Goal: Task Accomplishment & Management: Complete application form

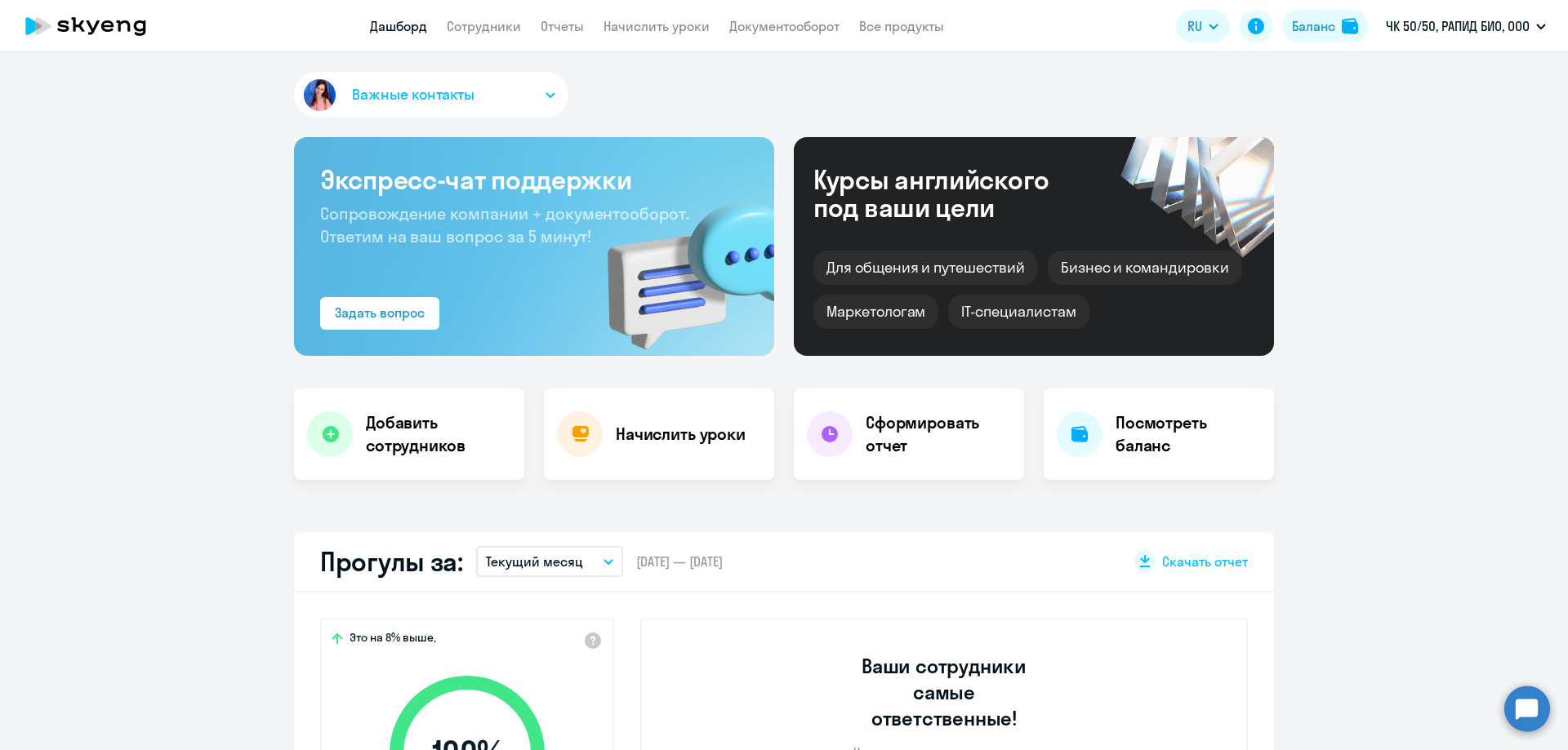
select select "30"
click at [477, 37] on app-header "Дашборд Сотрудники Отчеты Начислить уроки Документооборот Все продукты Дашборд …" at bounding box center [784, 26] width 1568 height 52
click at [480, 26] on link "Сотрудники" at bounding box center [484, 26] width 74 height 16
select select "30"
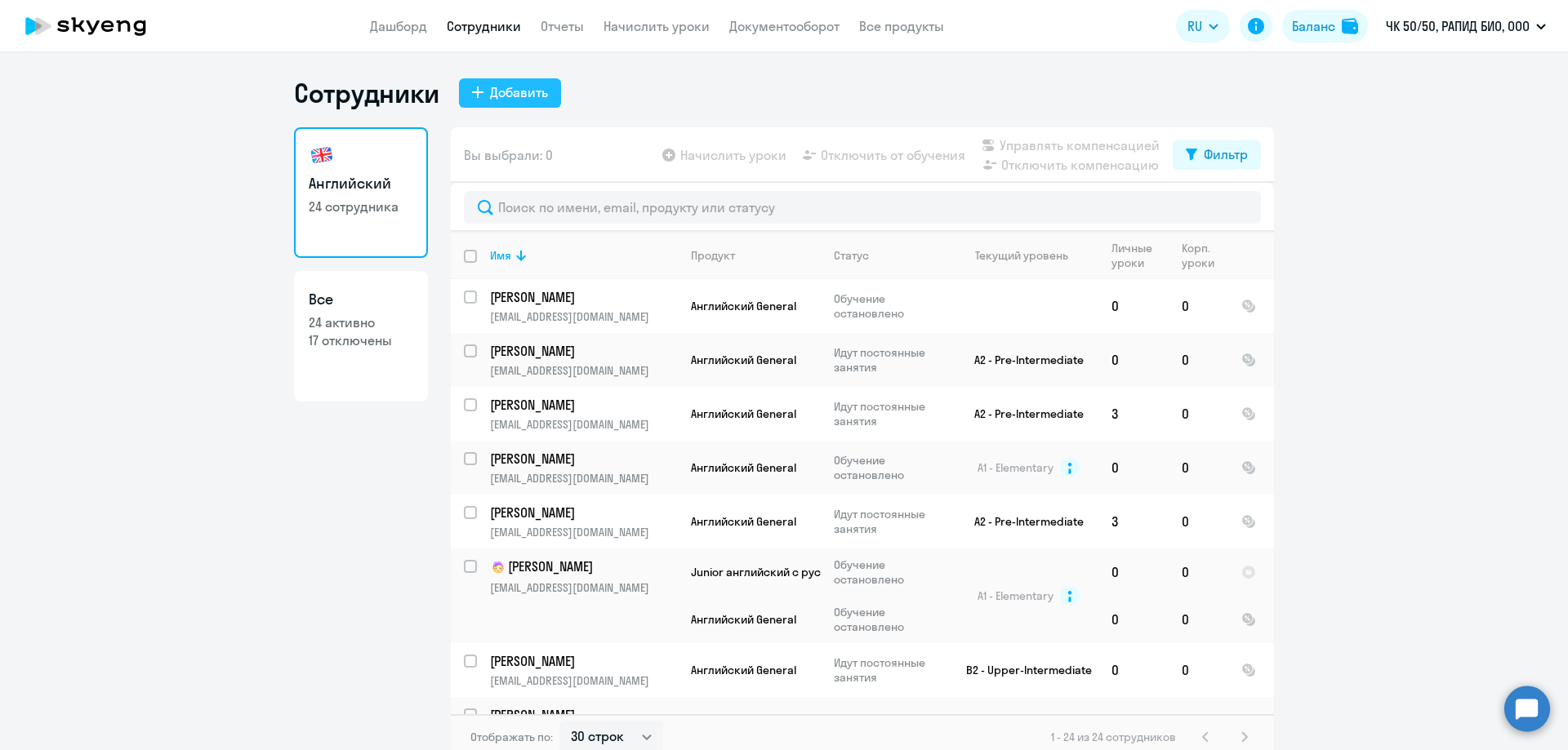
click at [523, 90] on div "Добавить" at bounding box center [519, 92] width 58 height 20
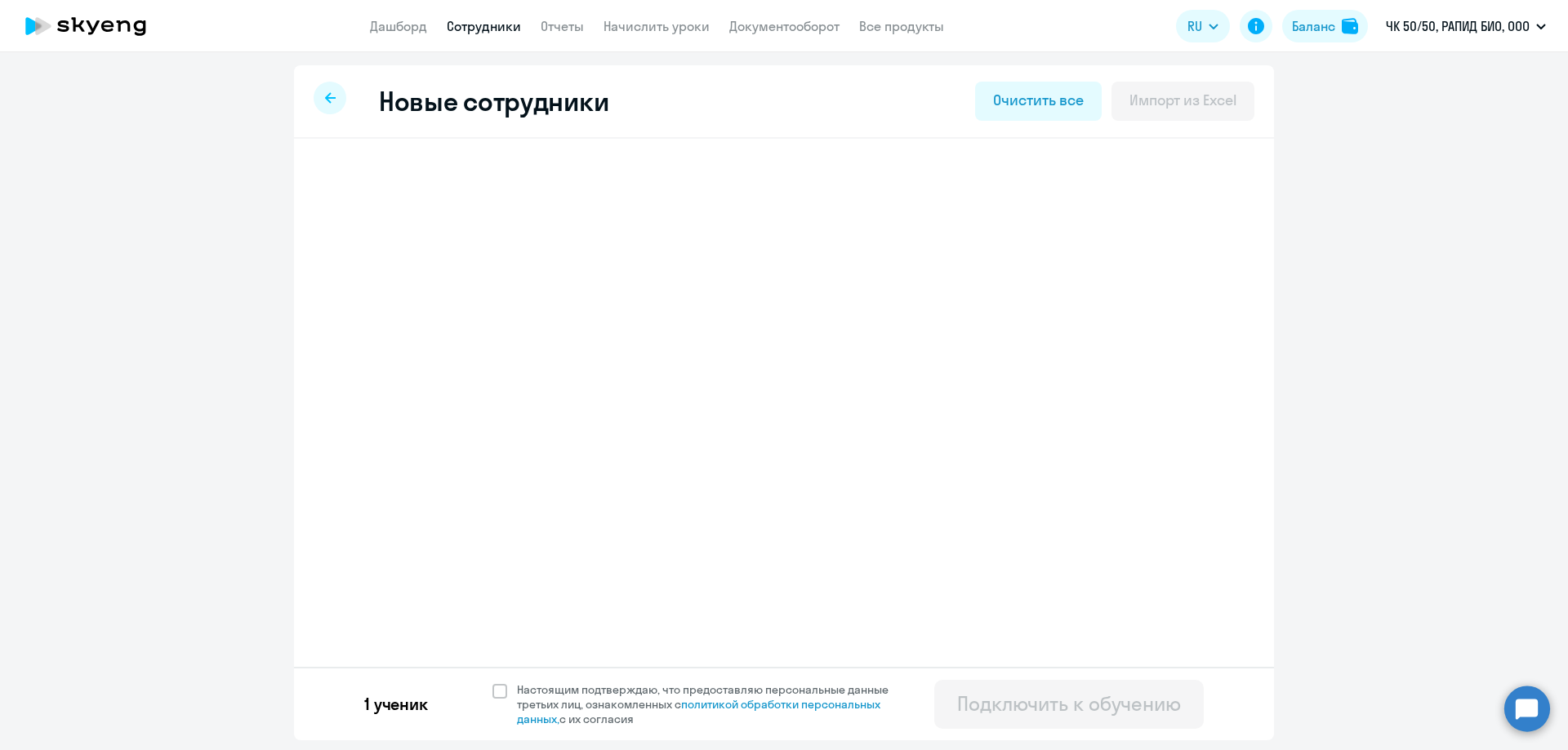
select select "english_adult_not_native_speaker"
select select "3"
click at [1095, 186] on icon at bounding box center [1098, 185] width 13 height 14
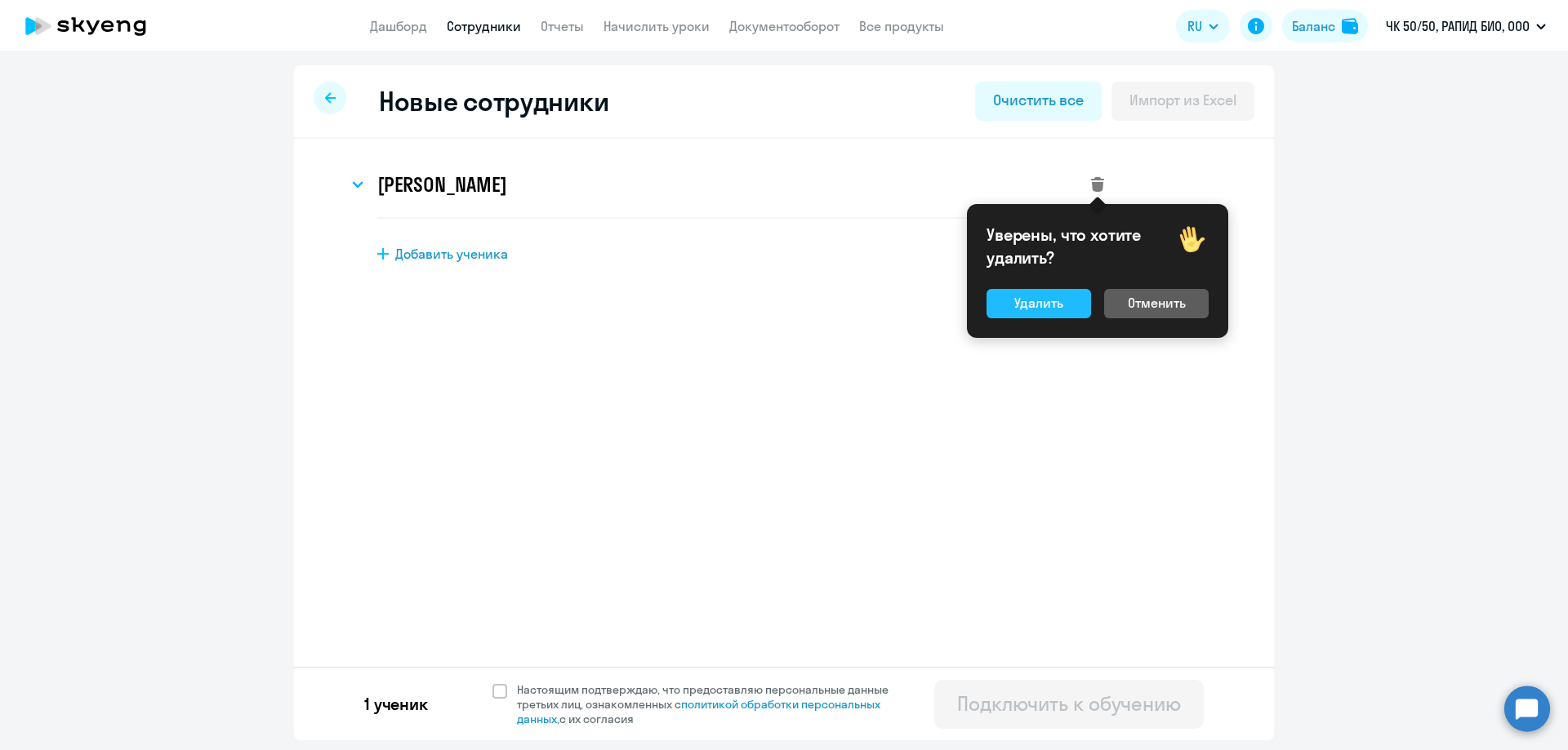
click at [1065, 309] on button "Удалить" at bounding box center [1039, 304] width 105 height 29
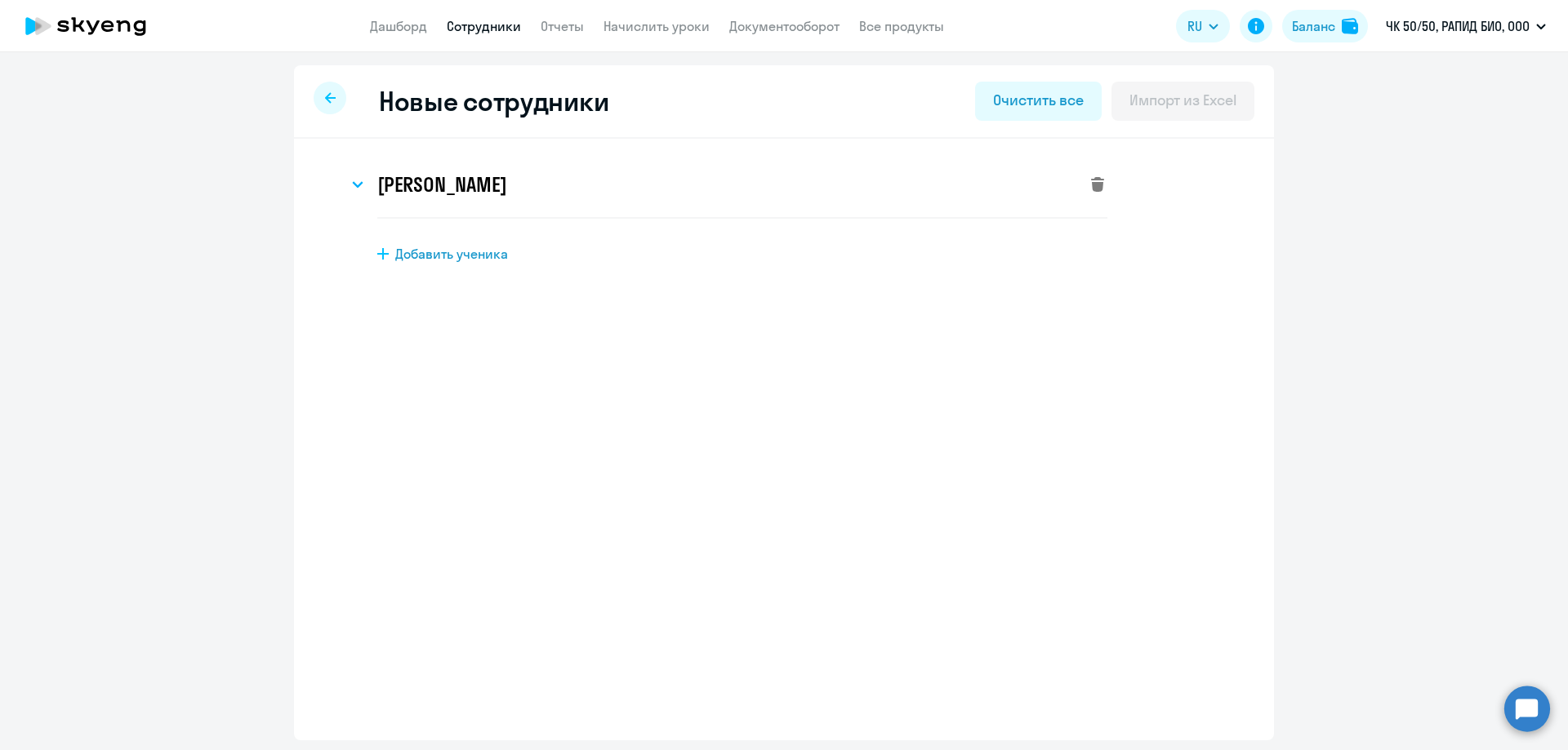
select select "english_adult_not_native_speaker"
select select "3"
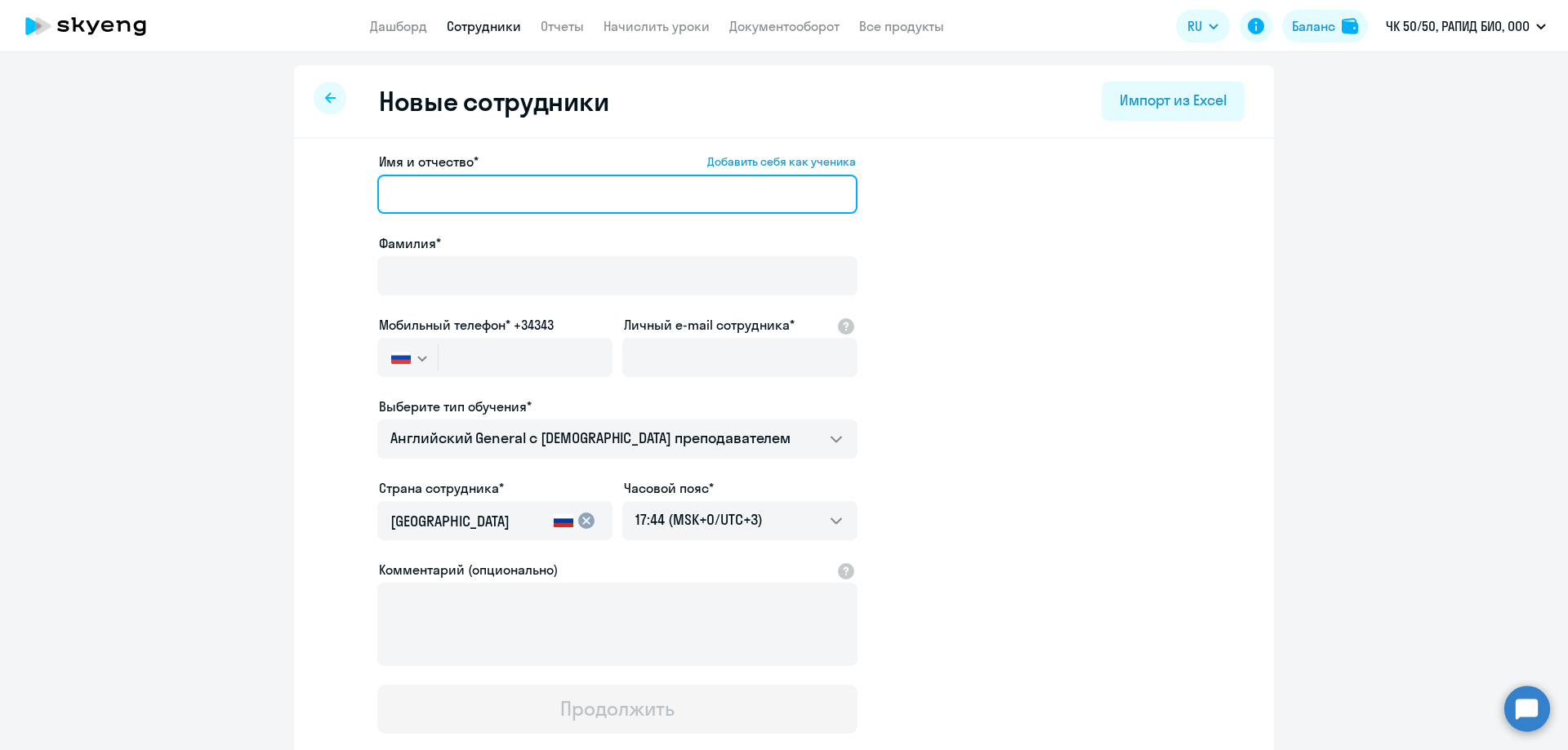
click at [489, 182] on input "Имя и отчество* Добавить себя как ученика" at bounding box center [617, 194] width 480 height 39
type input "Б"
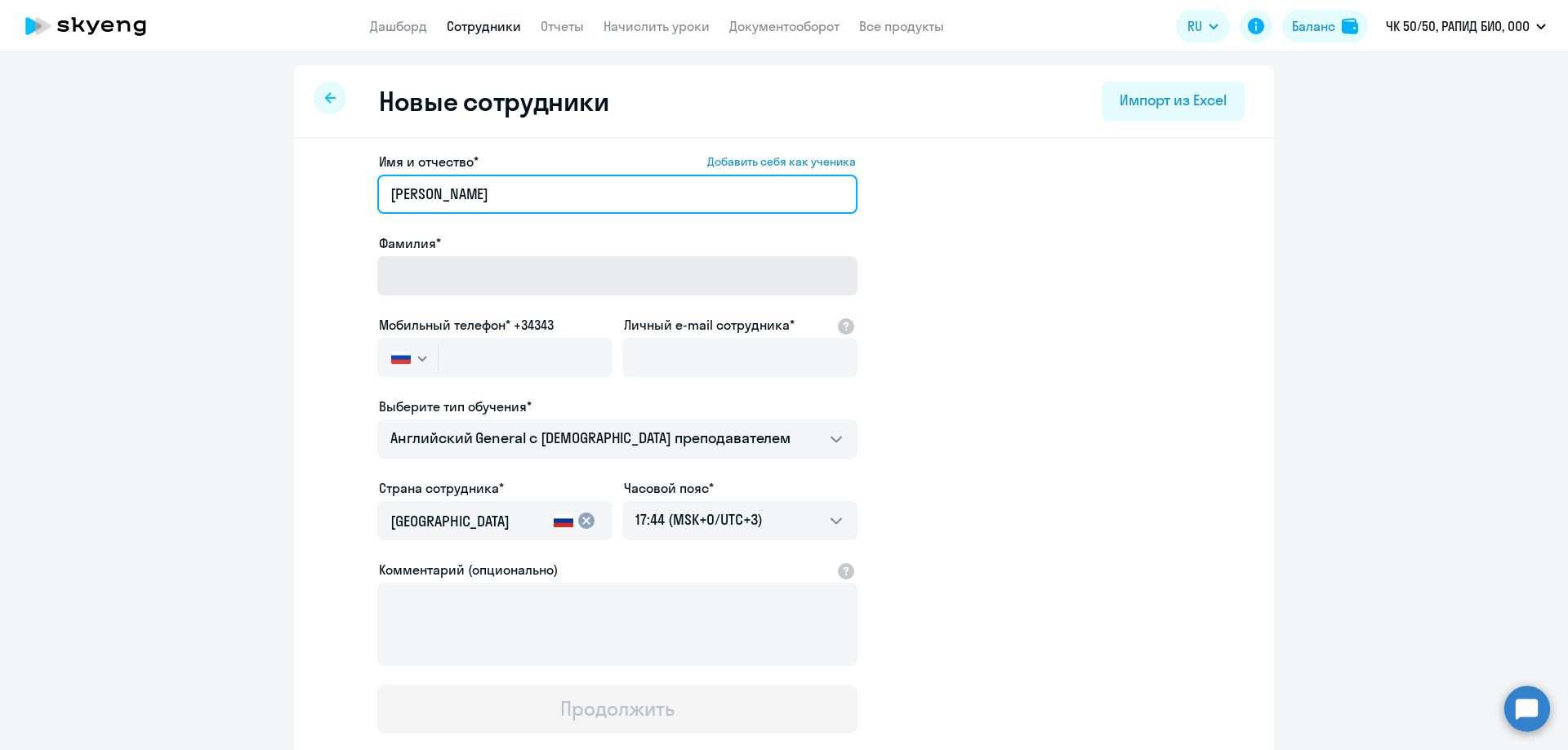
type input "[PERSON_NAME]"
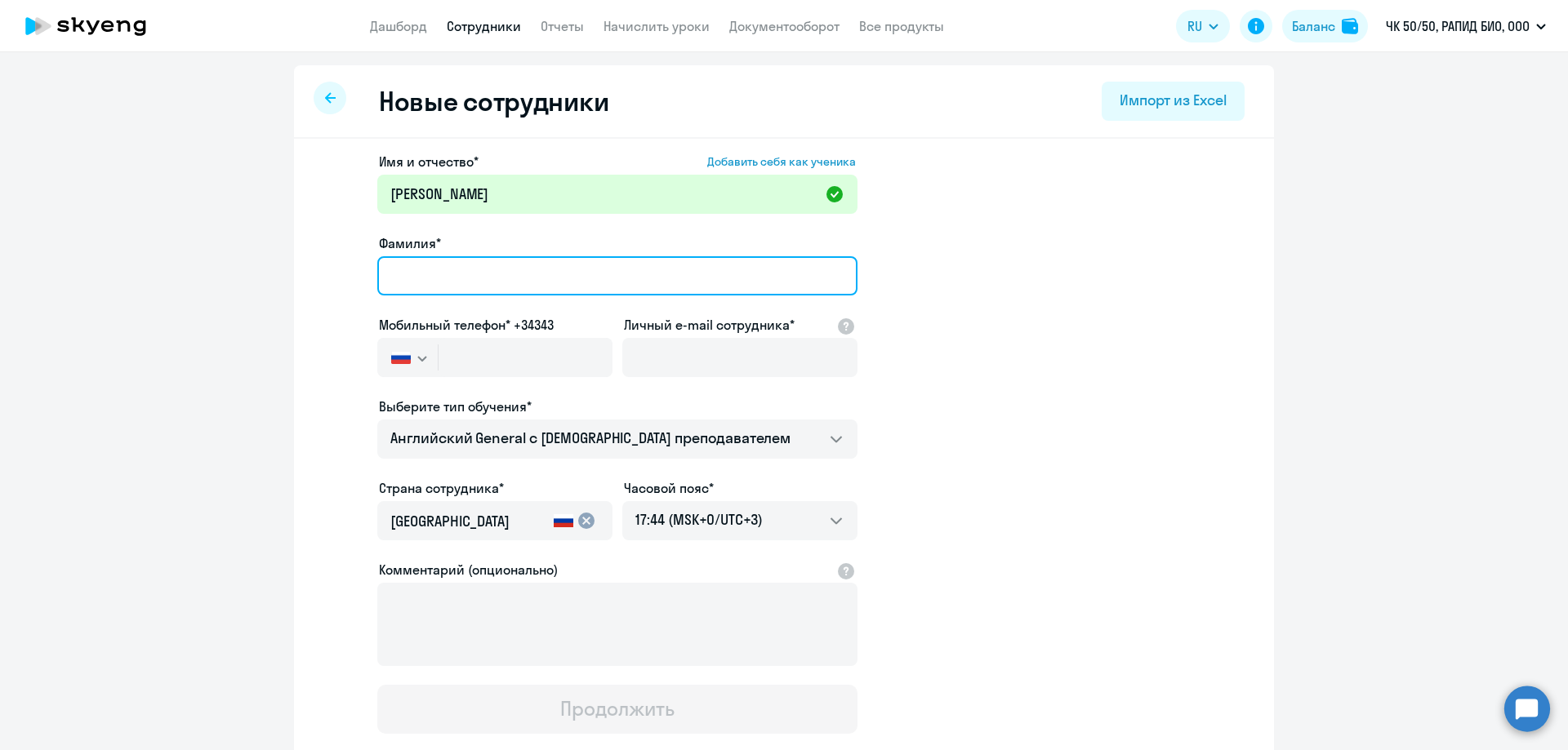
click at [474, 280] on input "Фамилия*" at bounding box center [617, 275] width 480 height 39
type input "[PERSON_NAME]"
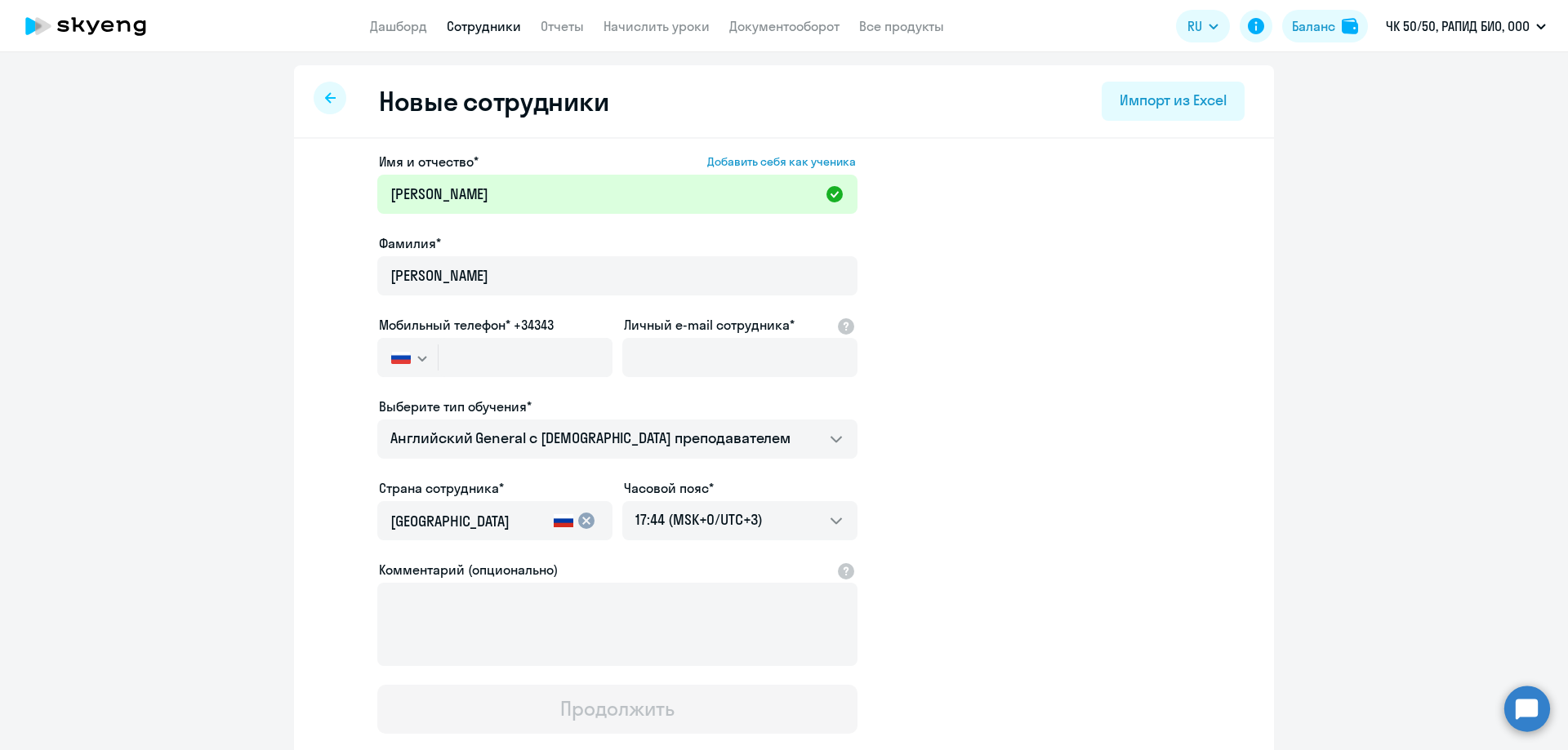
click at [280, 387] on ng-component "Новые сотрудники Импорт из Excel Имя и отчество* Добавить себя как ученика [PER…" at bounding box center [784, 460] width 1568 height 792
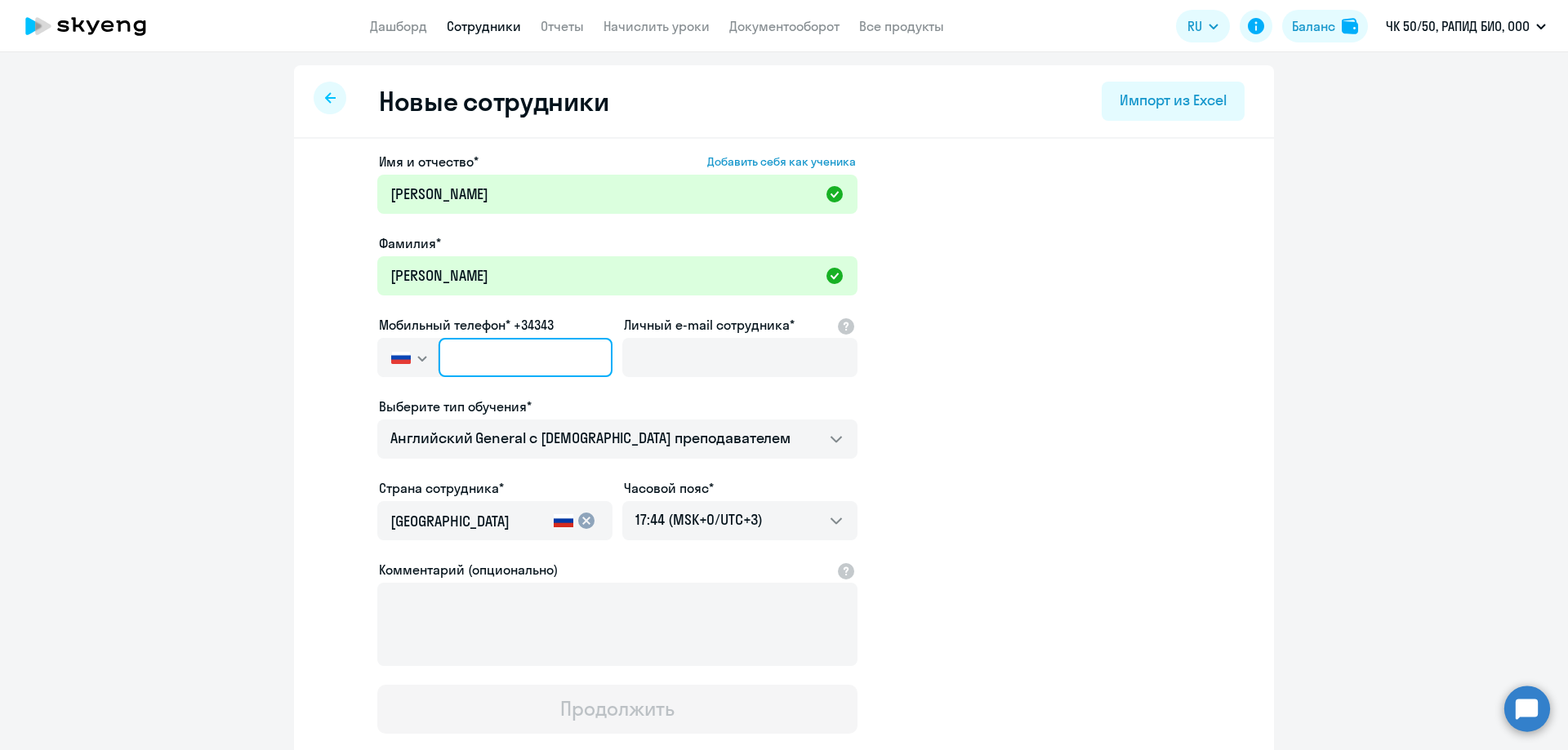
click at [456, 361] on input "text" at bounding box center [526, 357] width 174 height 39
paste input "[PHONE_NUMBER]"
type input "[PHONE_NUMBER]"
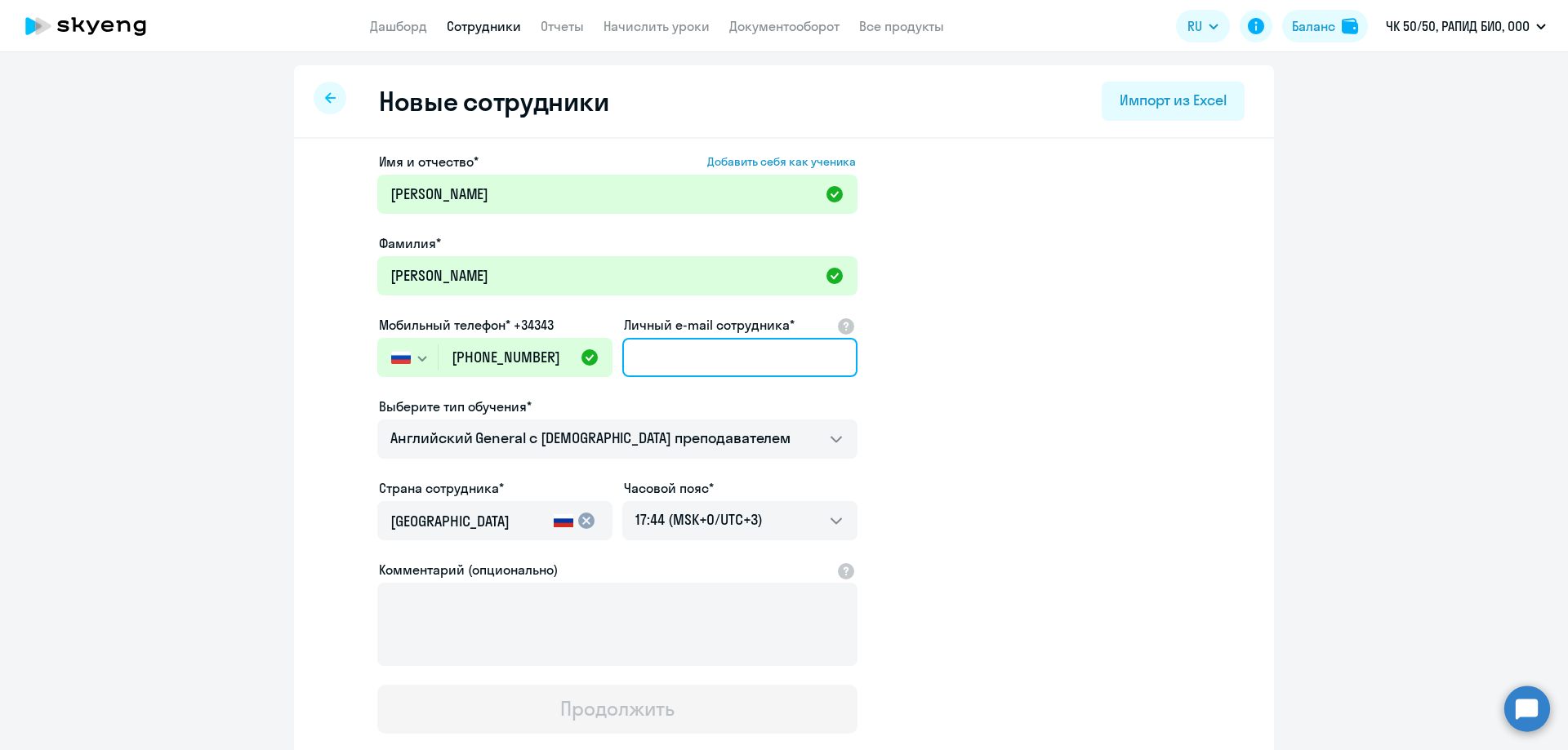
click at [670, 366] on input "Личный e-mail сотрудника*" at bounding box center [740, 357] width 235 height 39
paste input "[PERSON_NAME][EMAIL_ADDRESS][DOMAIN_NAME]"
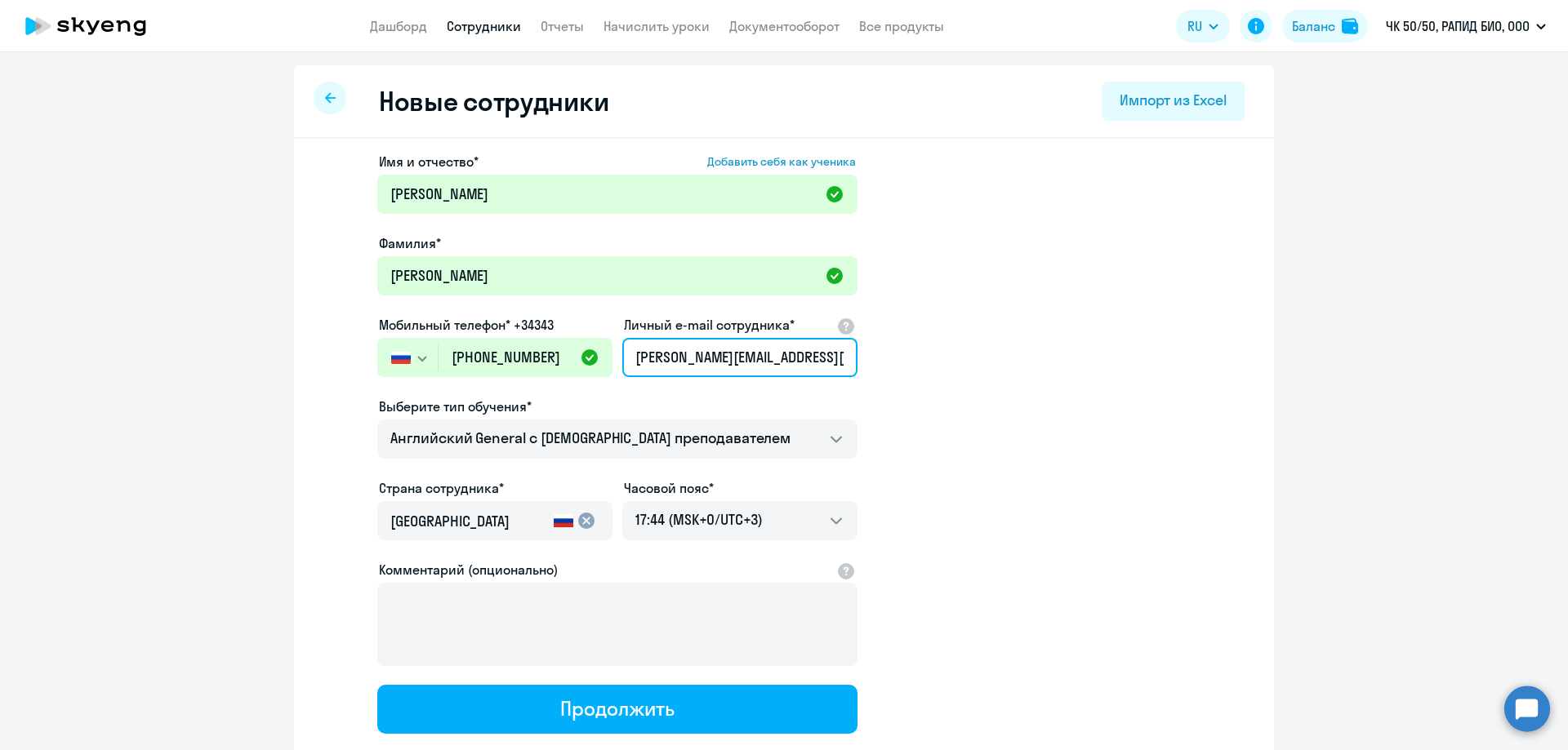
type input "[PERSON_NAME][EMAIL_ADDRESS][DOMAIN_NAME]"
click at [1130, 337] on app-new-student-form "Имя и отчество* Добавить себя как ученика [PERSON_NAME]* [PERSON_NAME] Мобильны…" at bounding box center [784, 443] width 927 height 583
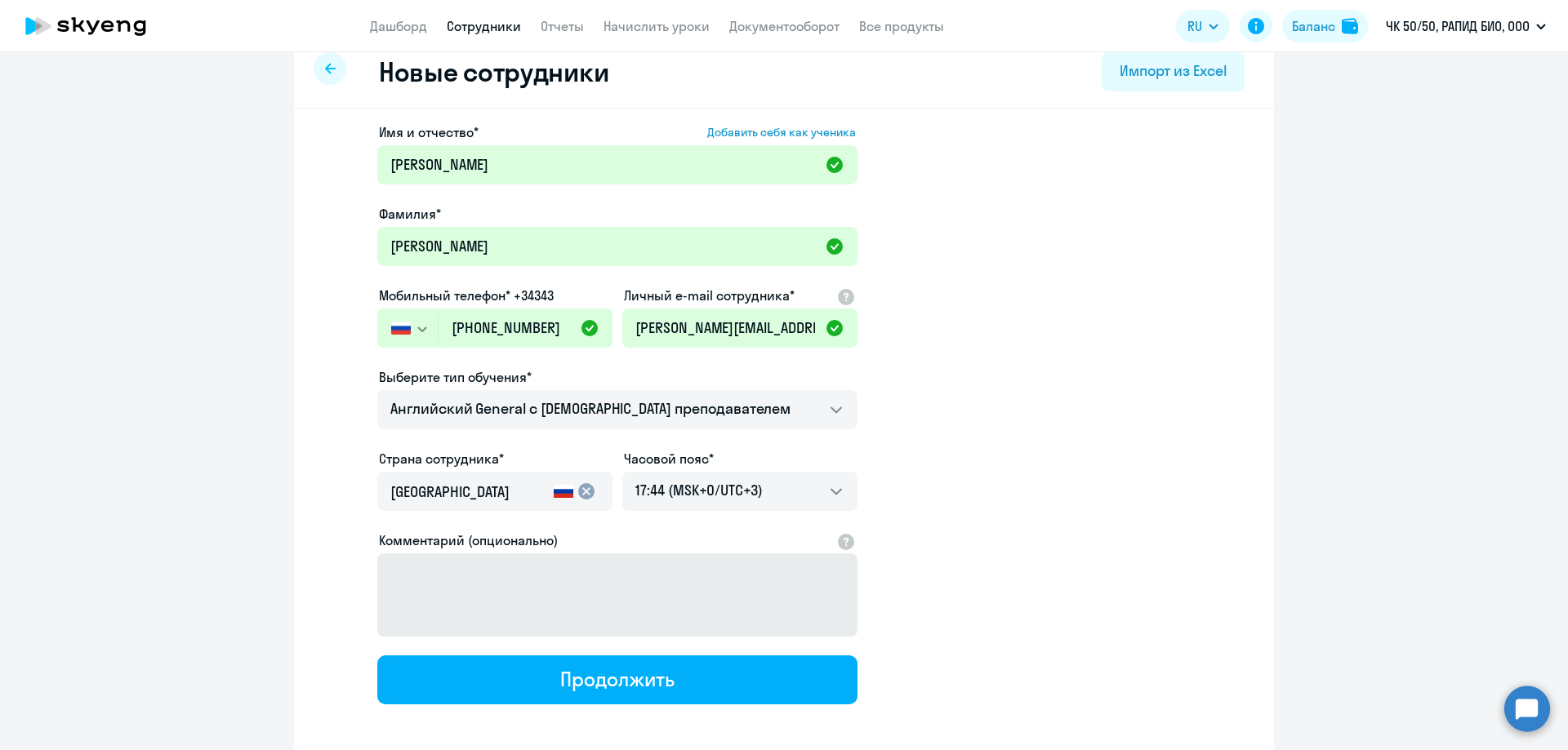
scroll to position [81, 0]
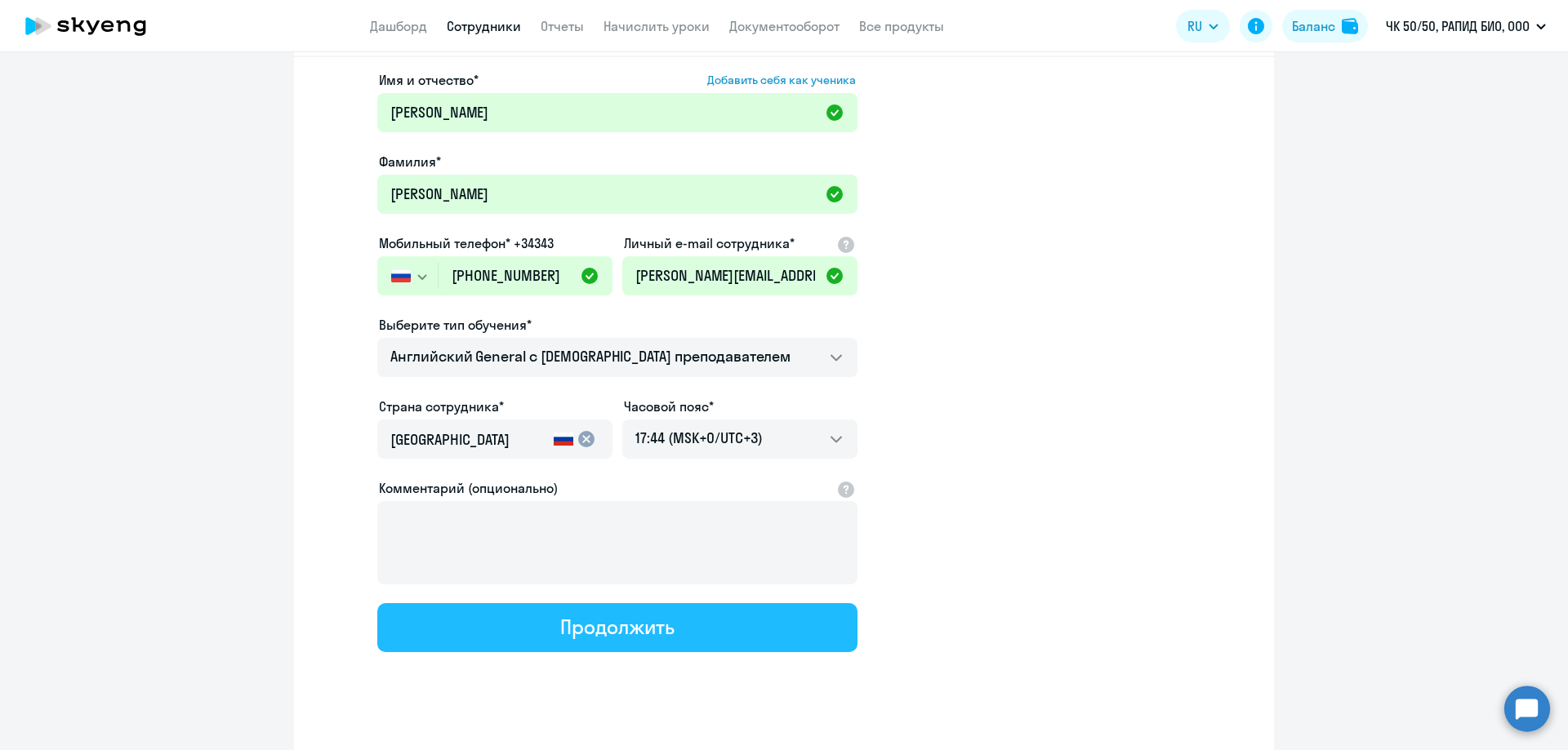
click at [552, 616] on button "Продолжить" at bounding box center [617, 628] width 480 height 49
select select "english_adult_not_native_speaker"
select select "3"
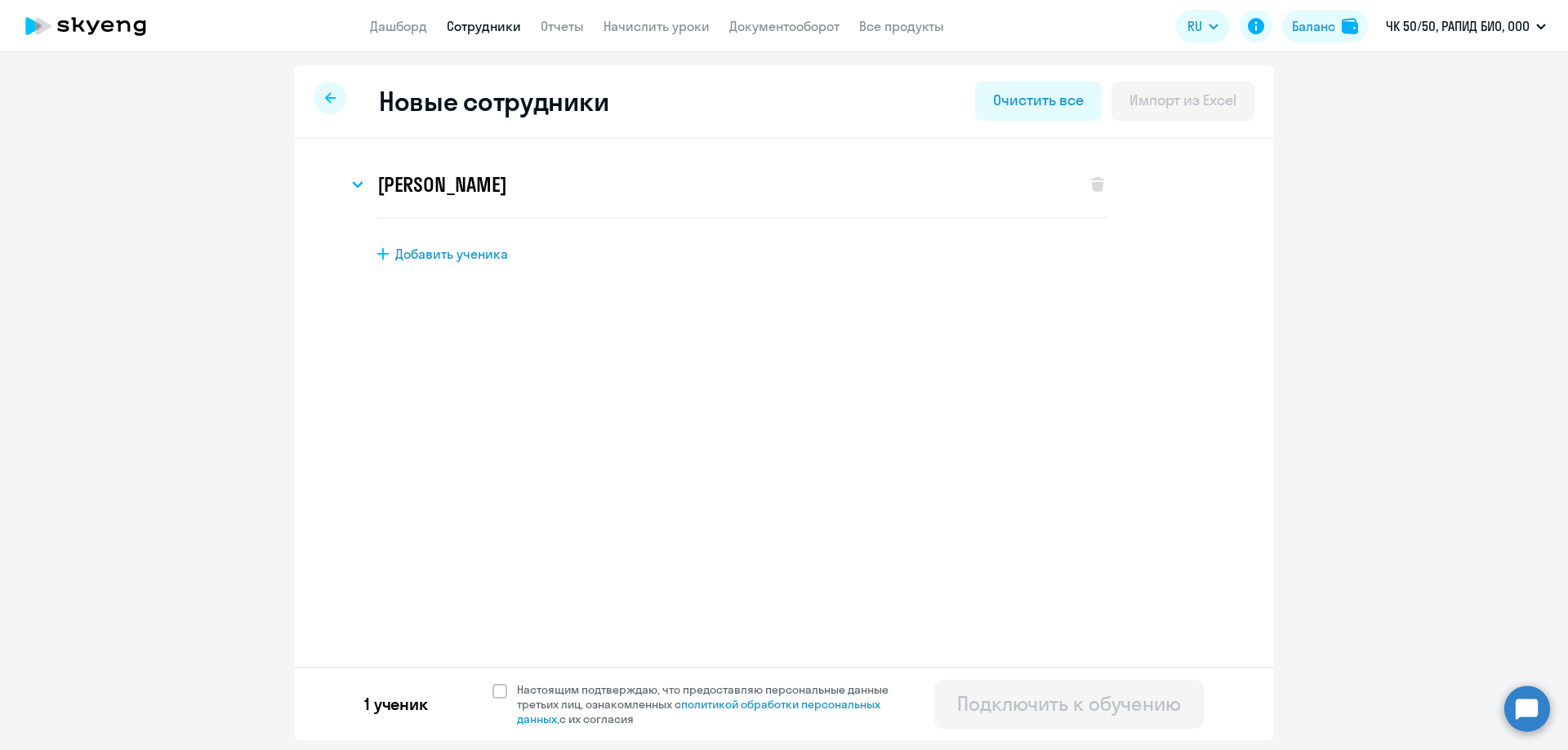
scroll to position [0, 0]
click at [499, 689] on span at bounding box center [499, 691] width 14 height 14
click at [492, 683] on input "Настоящим подтверждаю, что предоставляю персональные данные третьих лиц, ознако…" at bounding box center [491, 682] width 1 height 1
checkbox input "true"
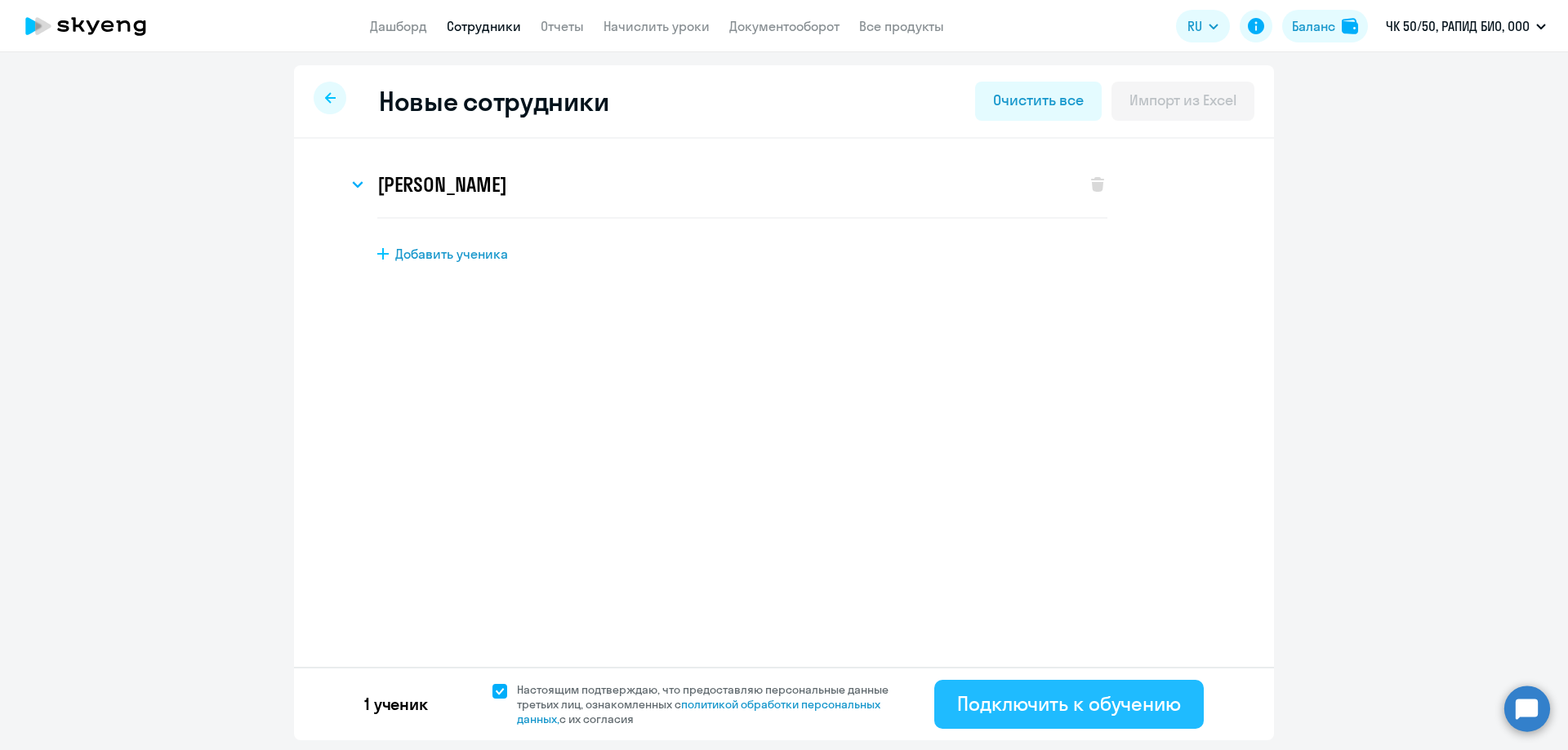
click at [1090, 713] on div "Подключить к обучению" at bounding box center [1069, 704] width 223 height 26
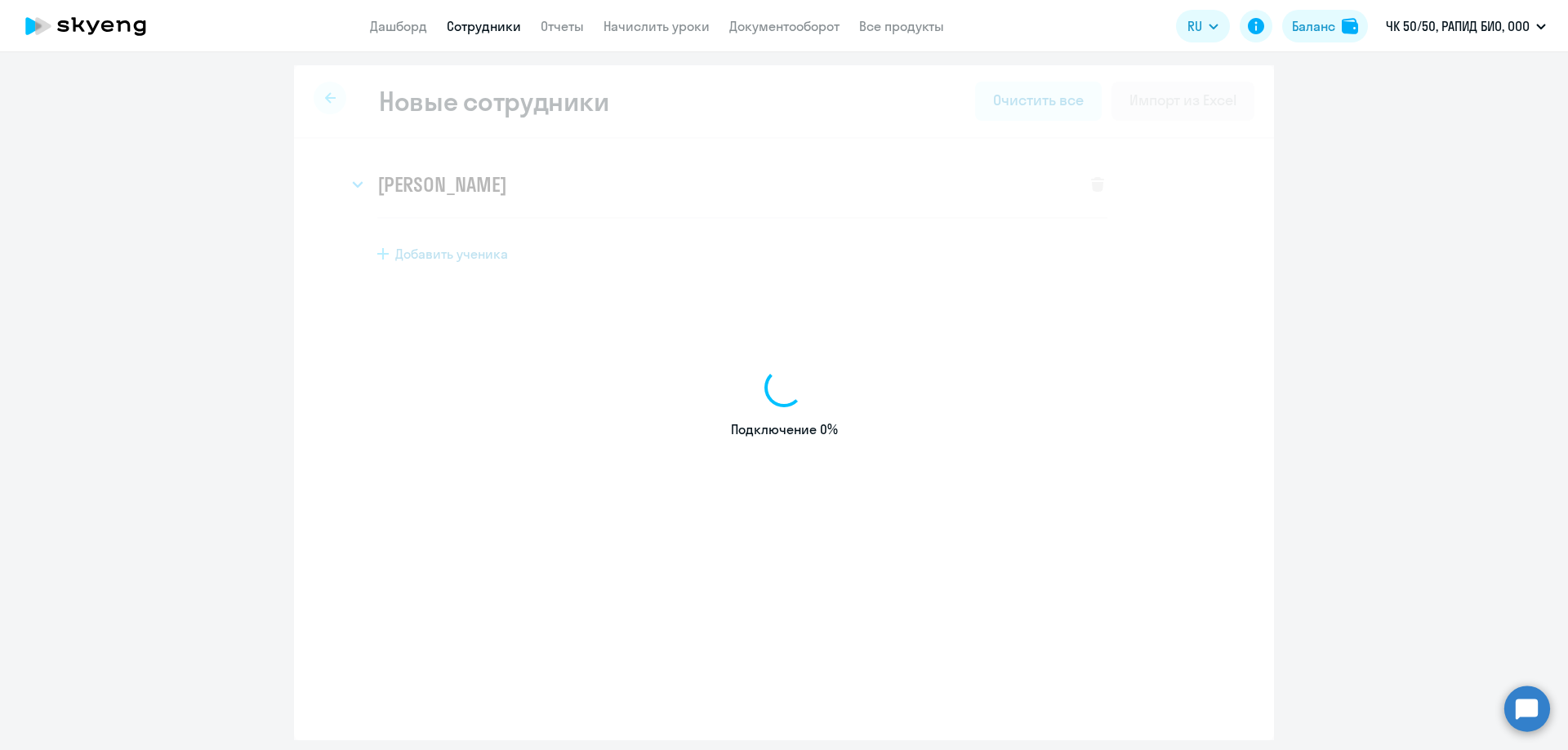
select select "english_adult_not_native_speaker"
select select "3"
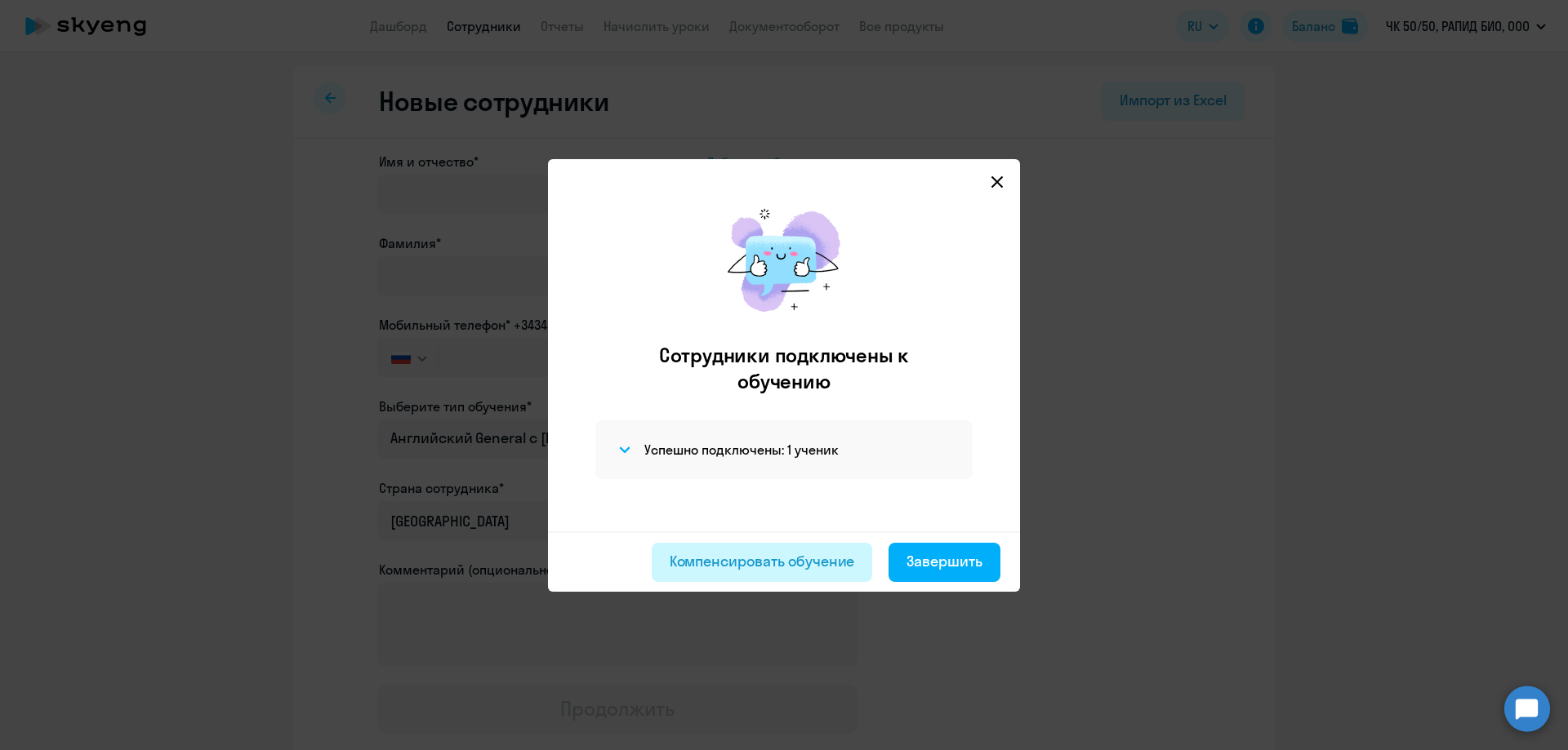
click at [835, 570] on div "Компенсировать обучение" at bounding box center [762, 561] width 185 height 21
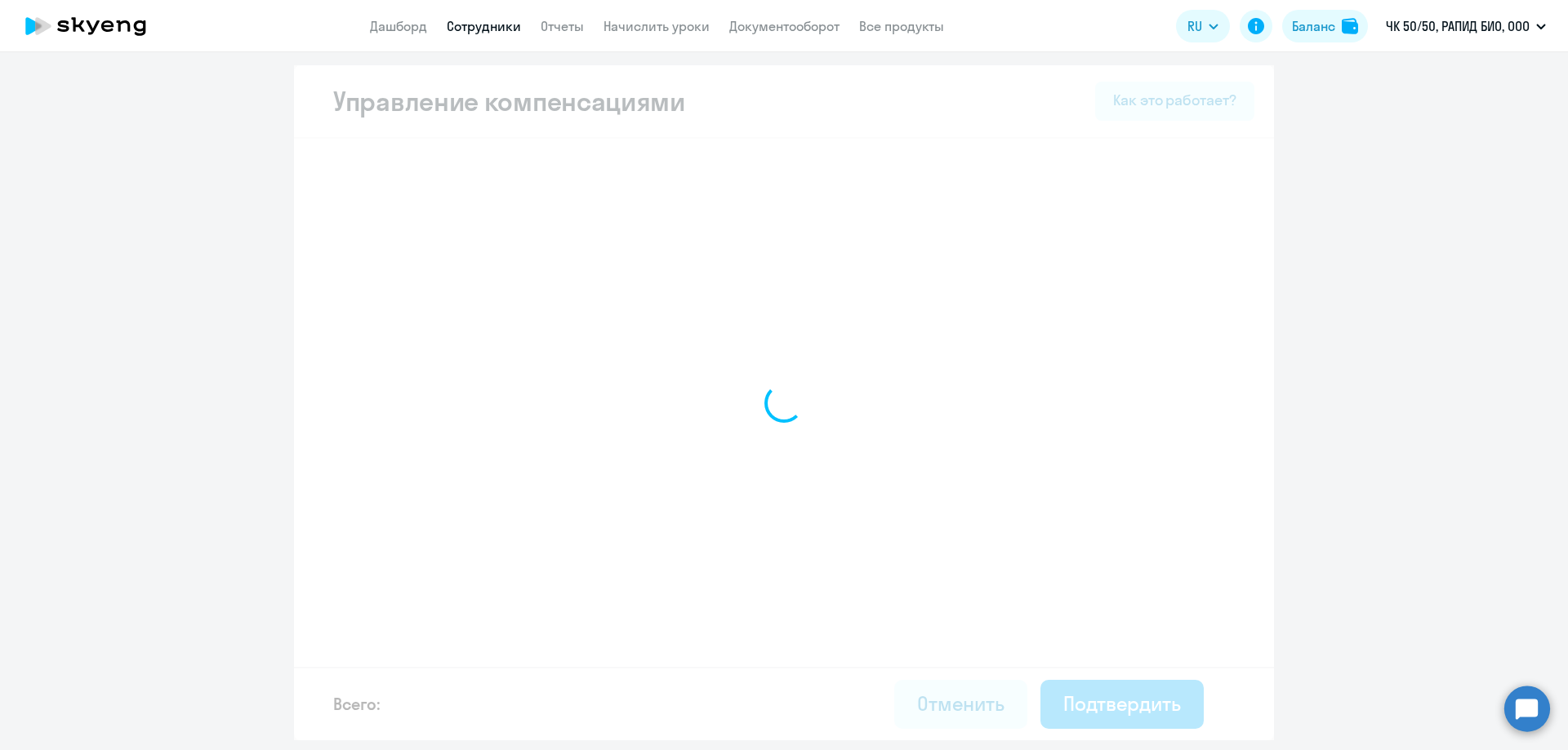
select select "MONTHLY"
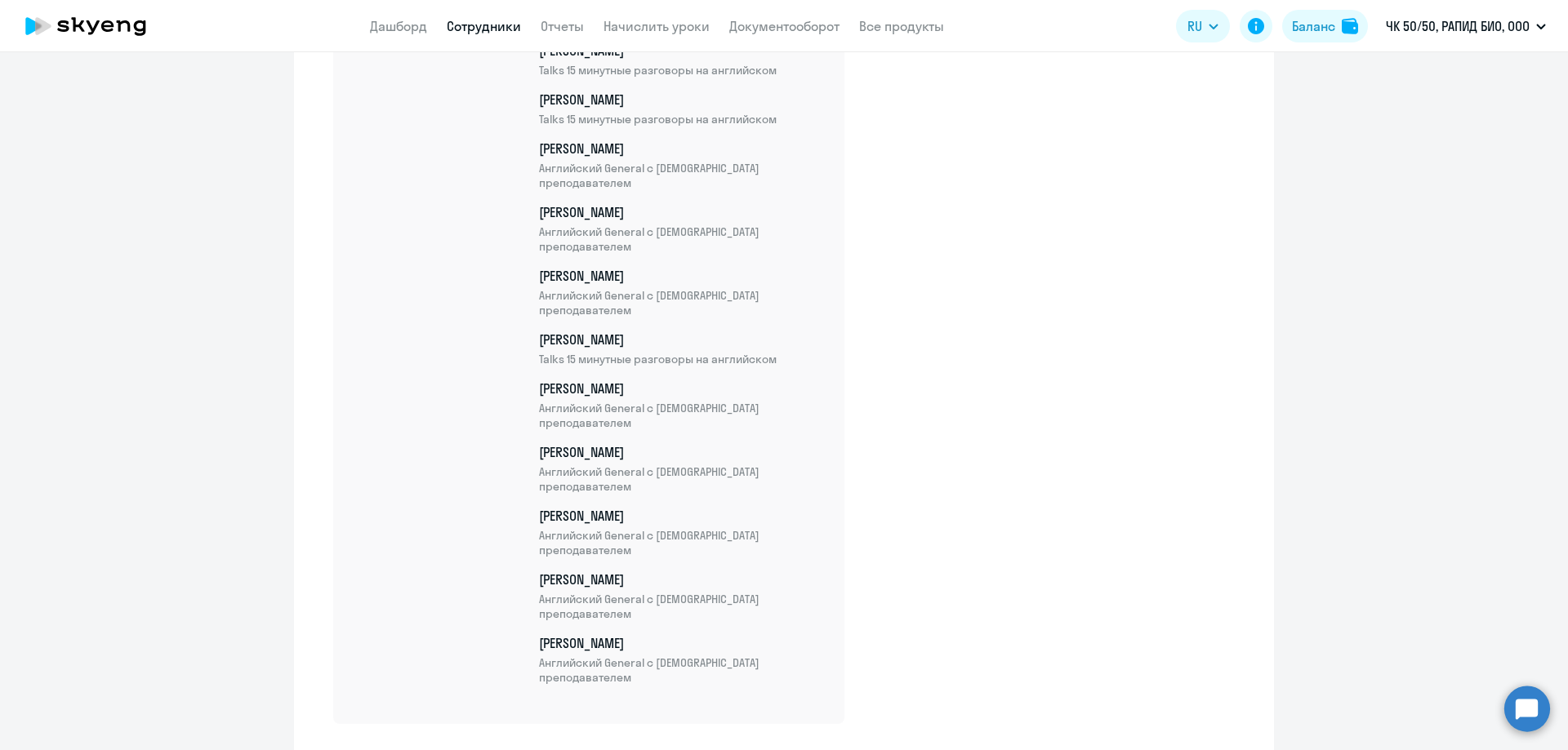
scroll to position [1731, 0]
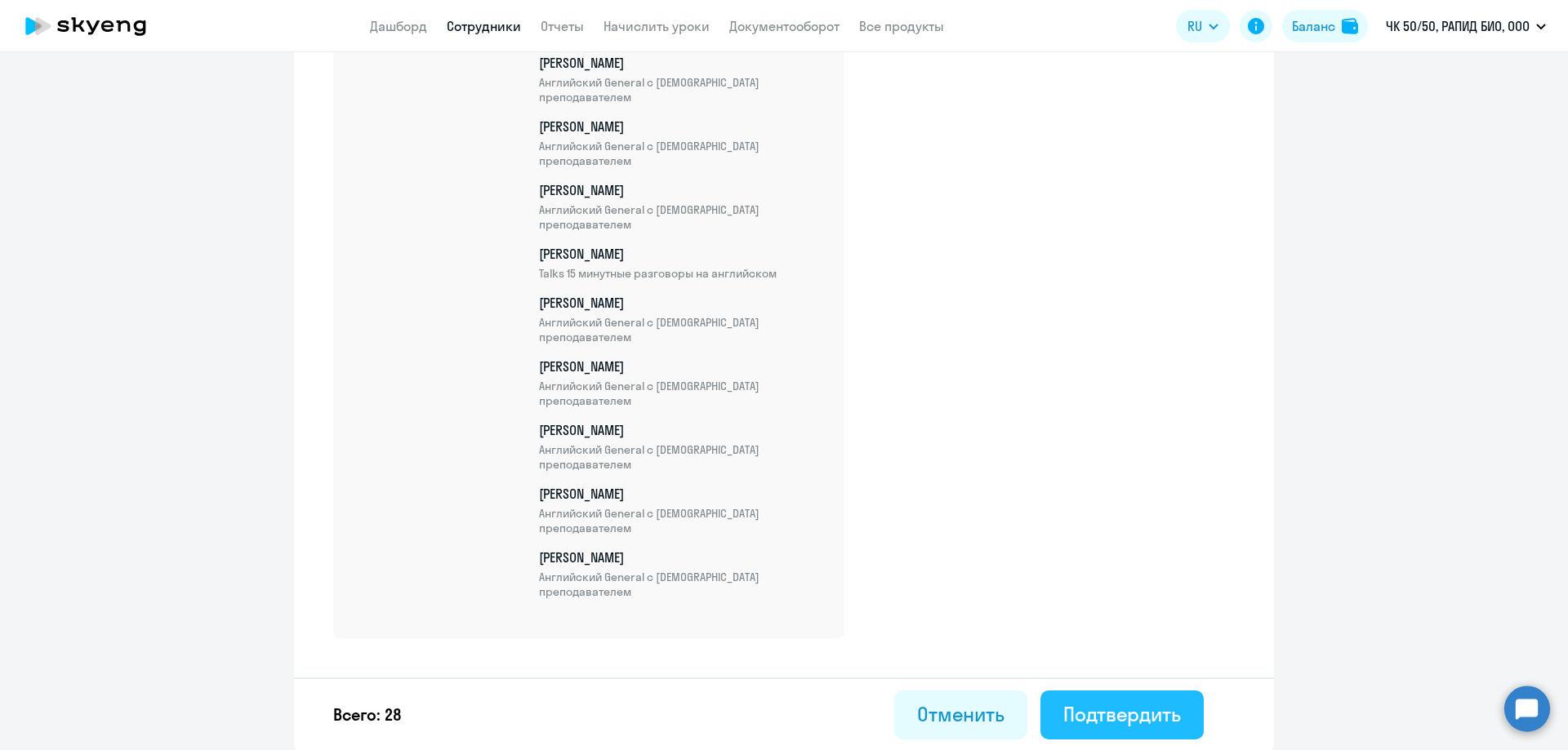
click at [1077, 722] on div "Подтвердить" at bounding box center [1122, 714] width 118 height 26
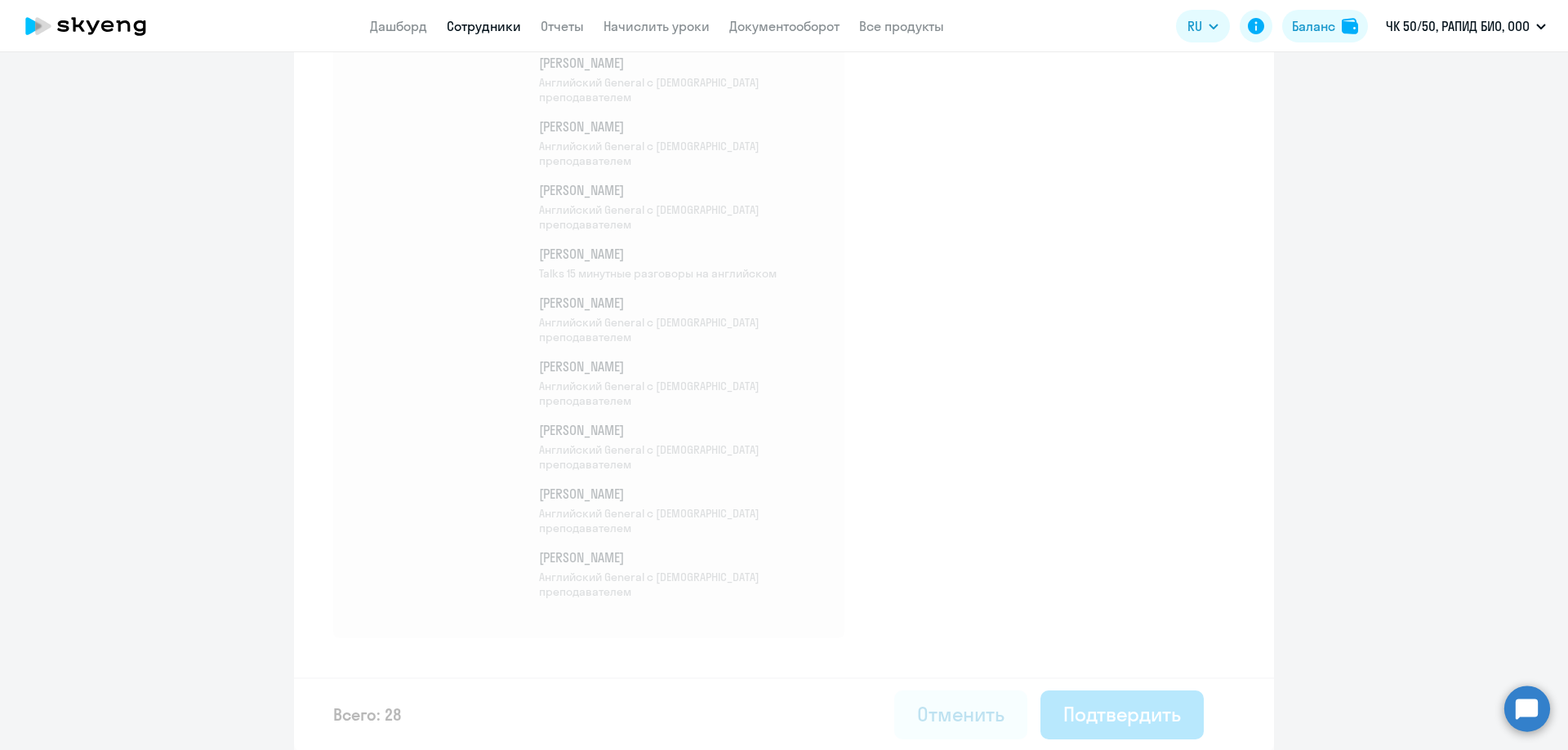
select select "30"
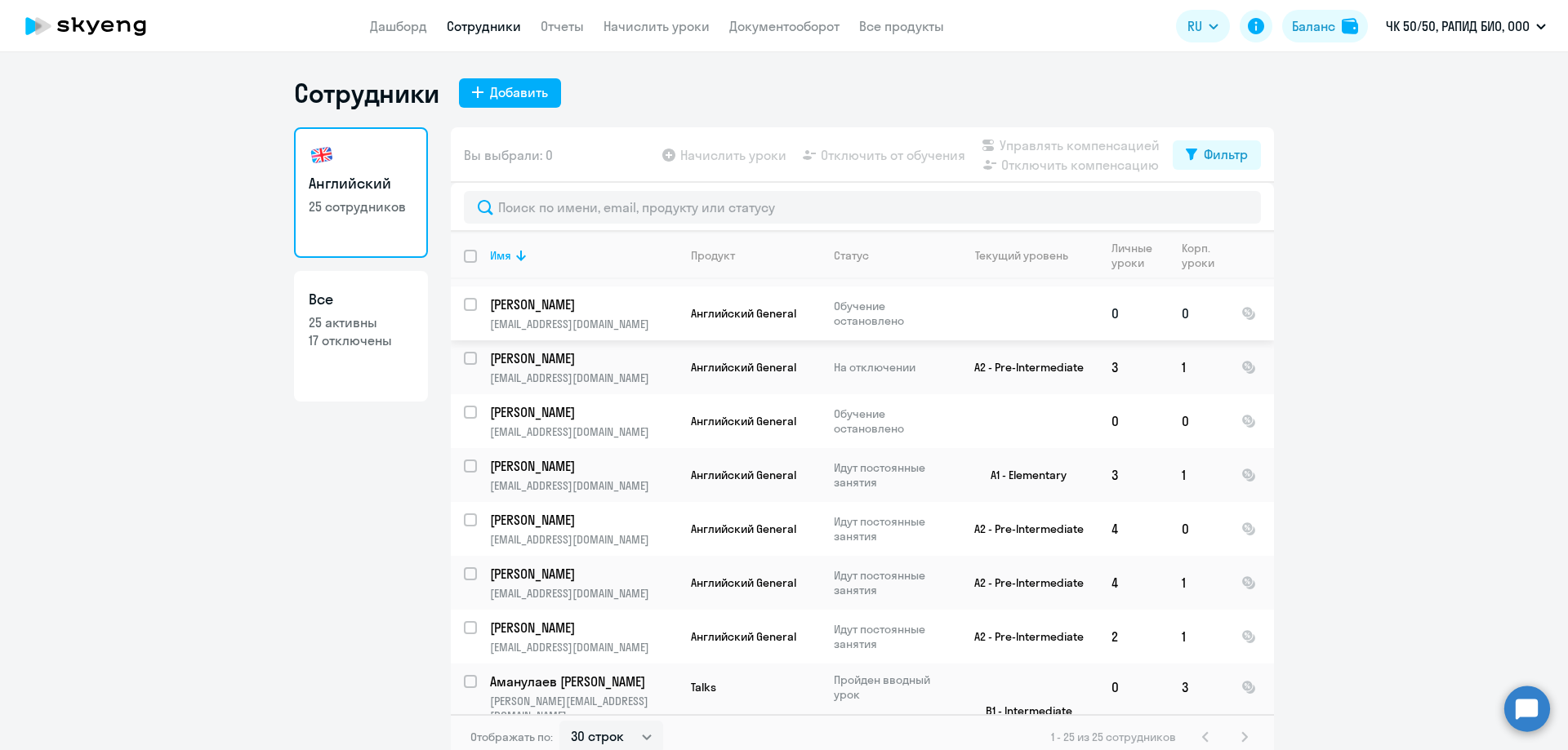
scroll to position [898, 0]
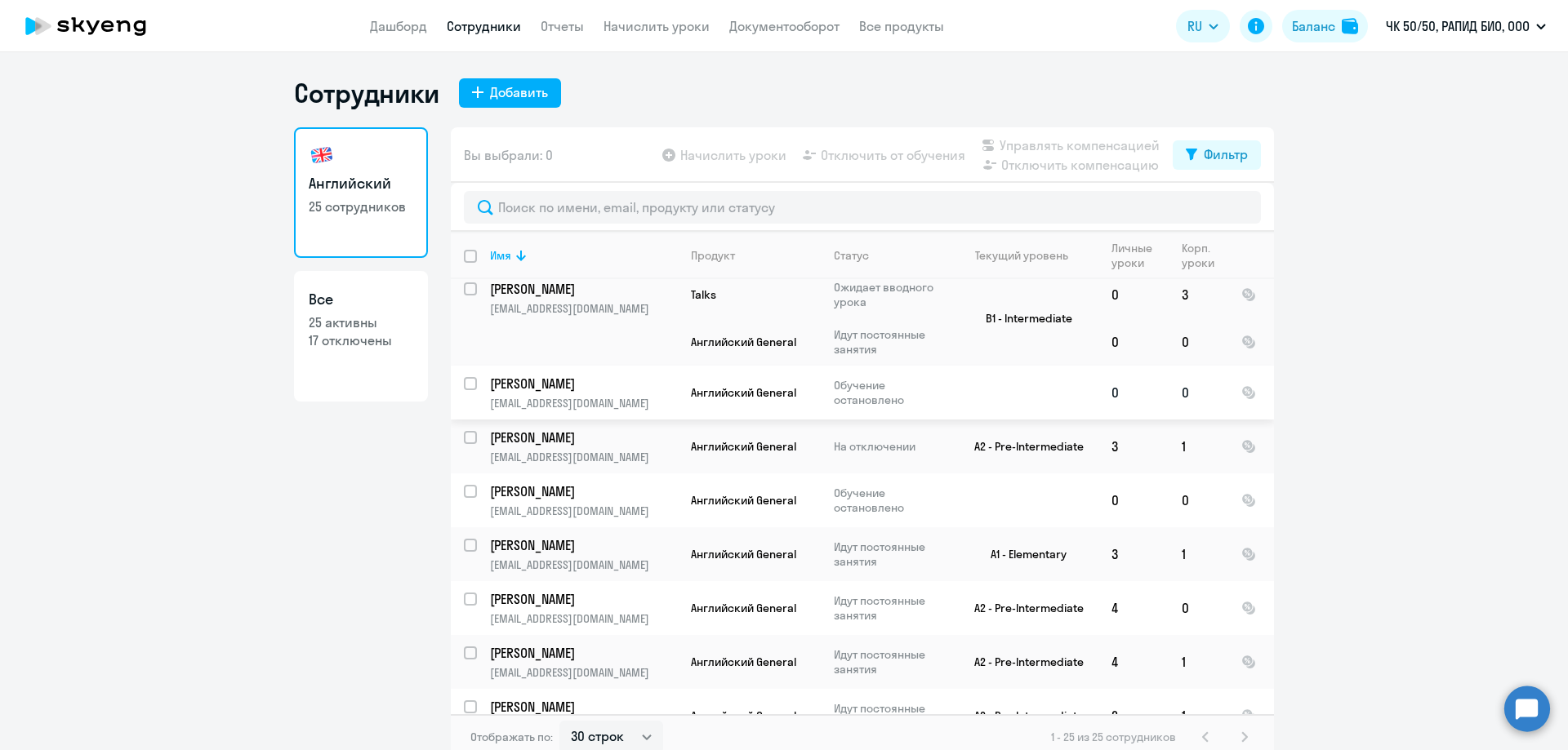
click at [510, 383] on p "[PERSON_NAME]" at bounding box center [583, 384] width 185 height 18
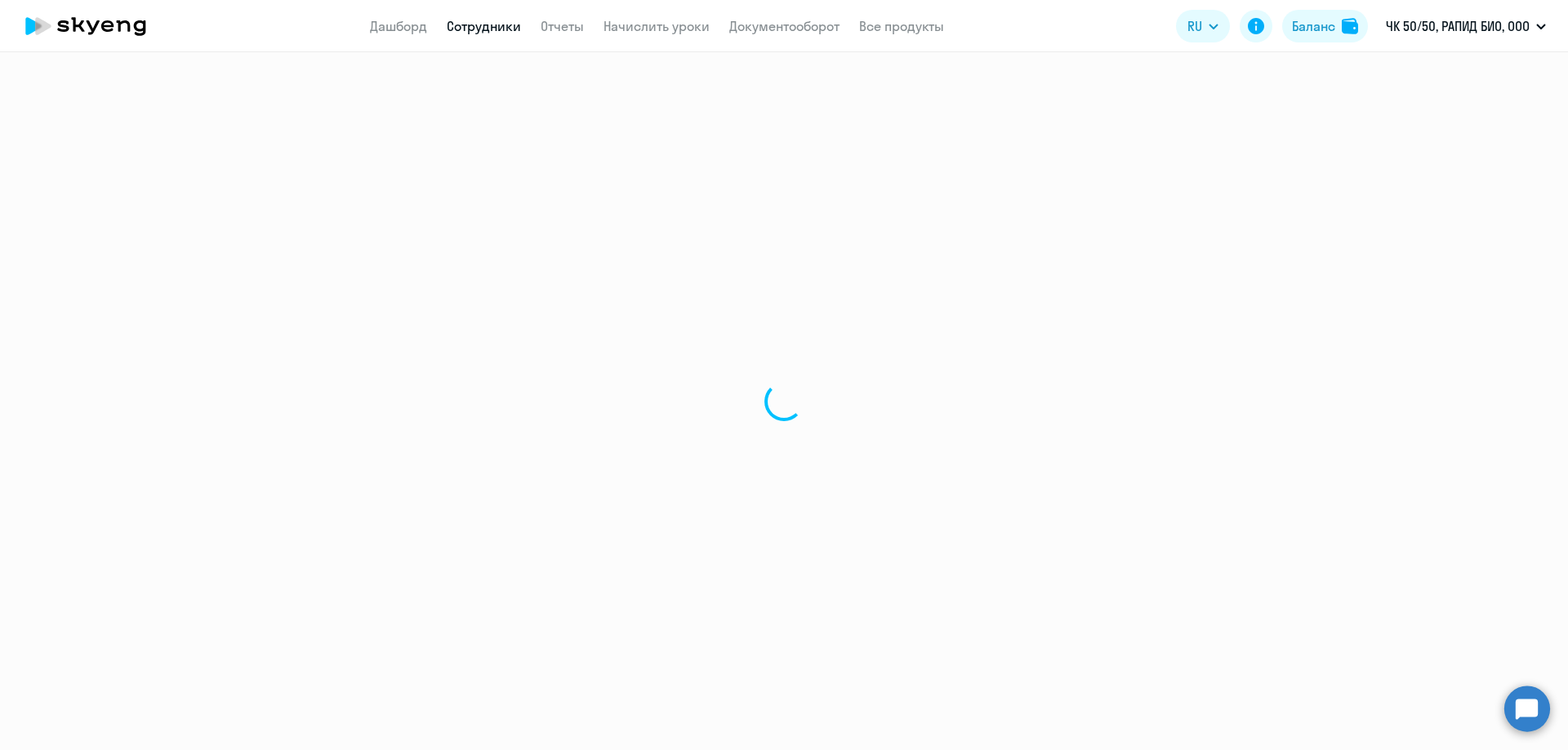
select select "english"
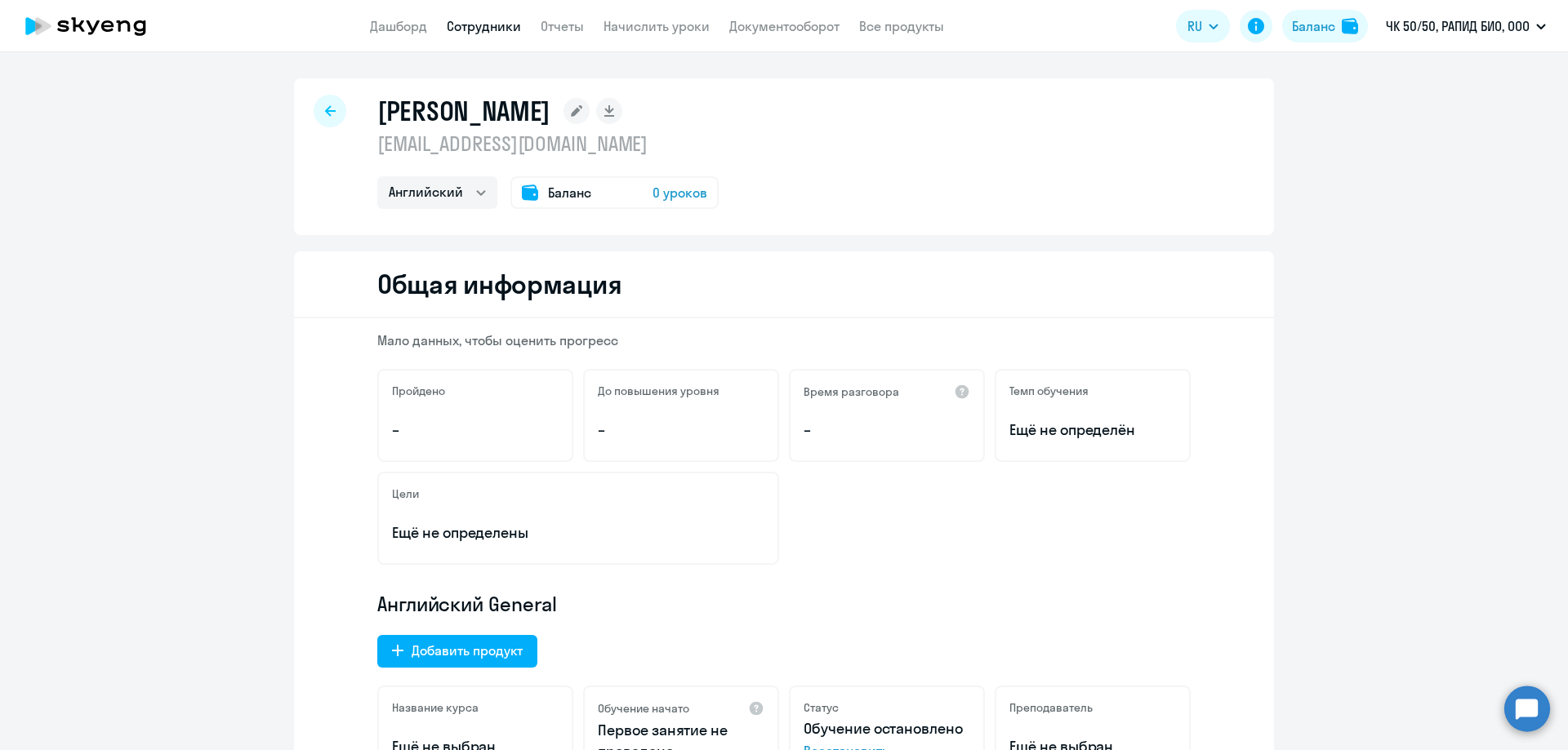
click at [503, 25] on link "Сотрудники" at bounding box center [484, 26] width 74 height 16
select select "30"
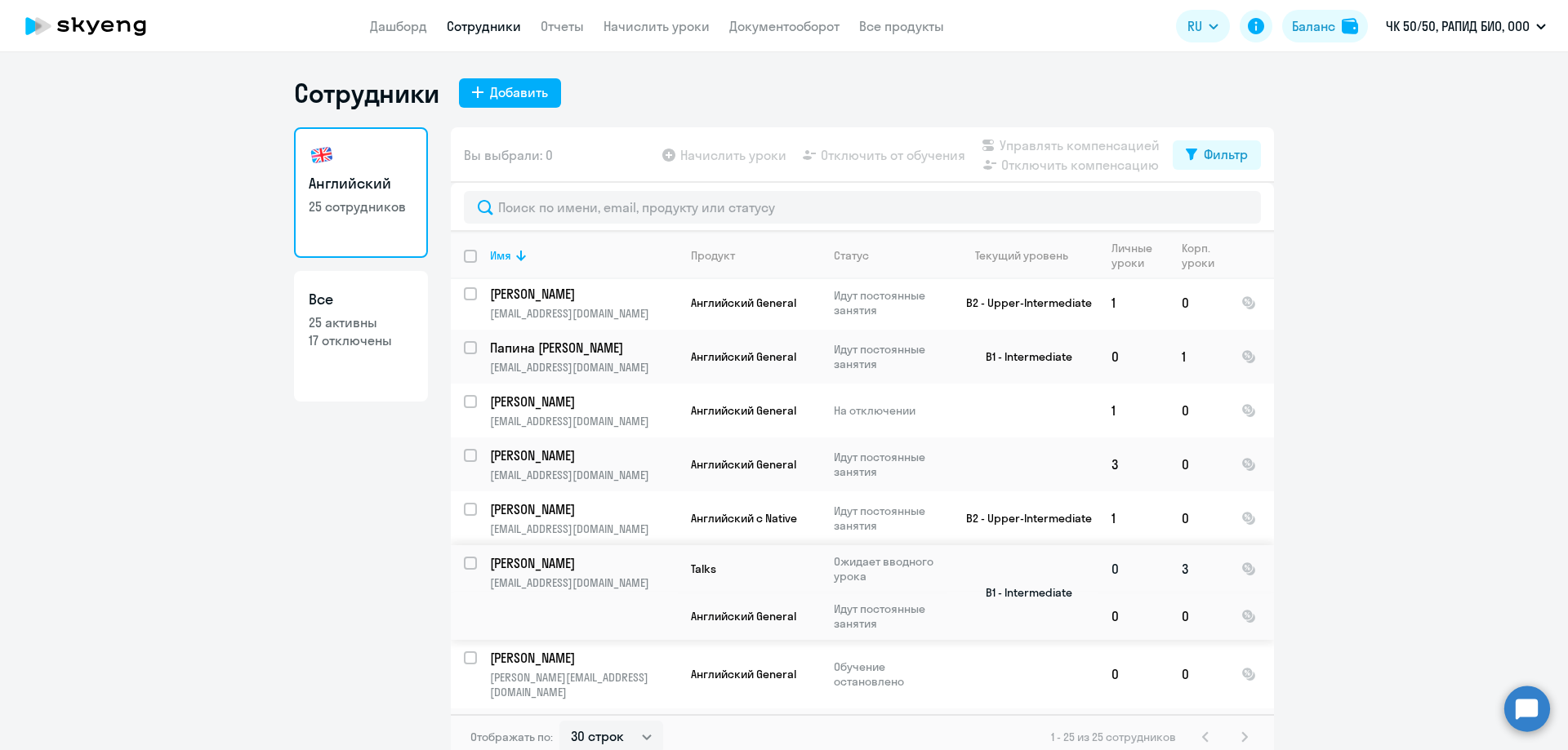
scroll to position [735, 0]
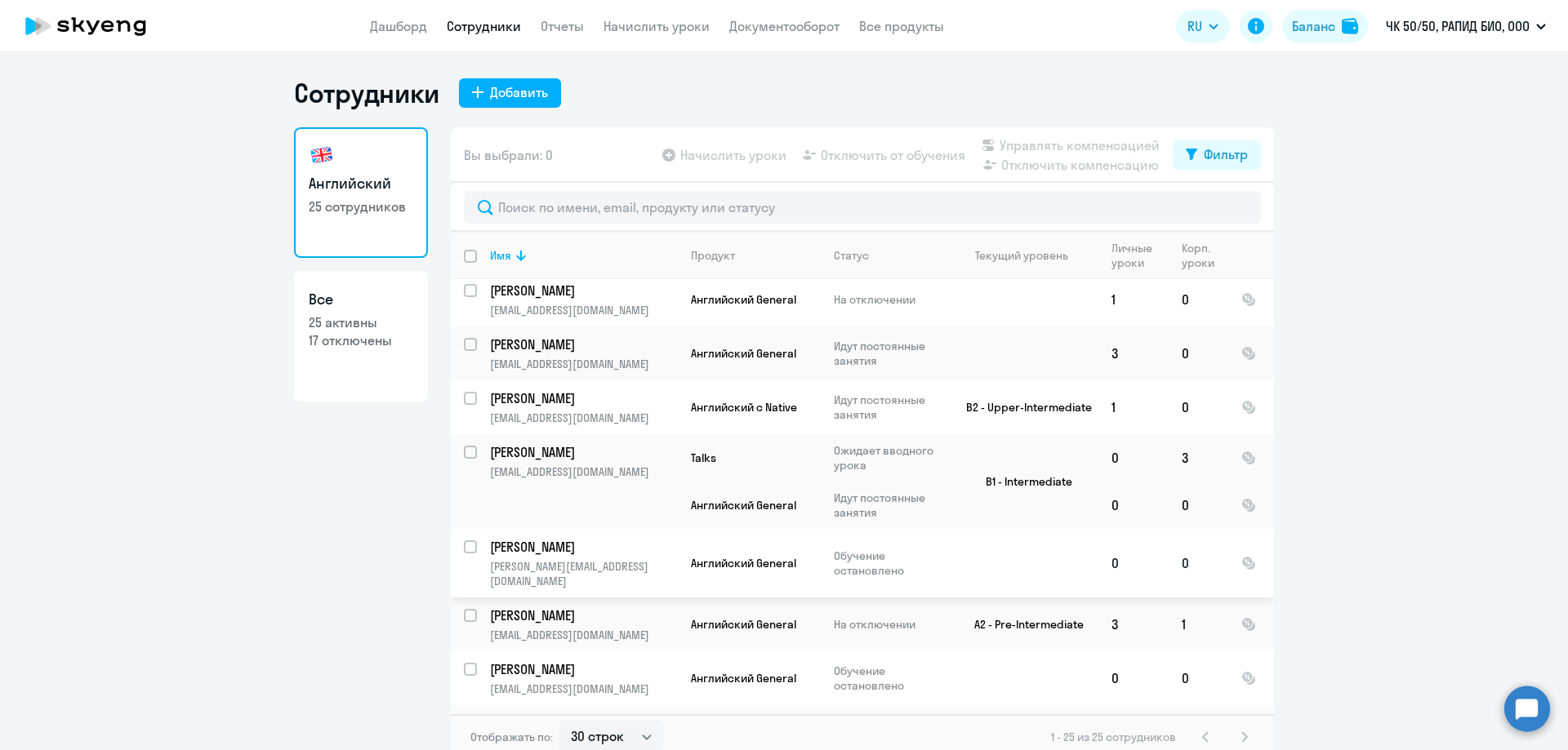
click at [511, 548] on p "[PERSON_NAME]" at bounding box center [583, 547] width 185 height 18
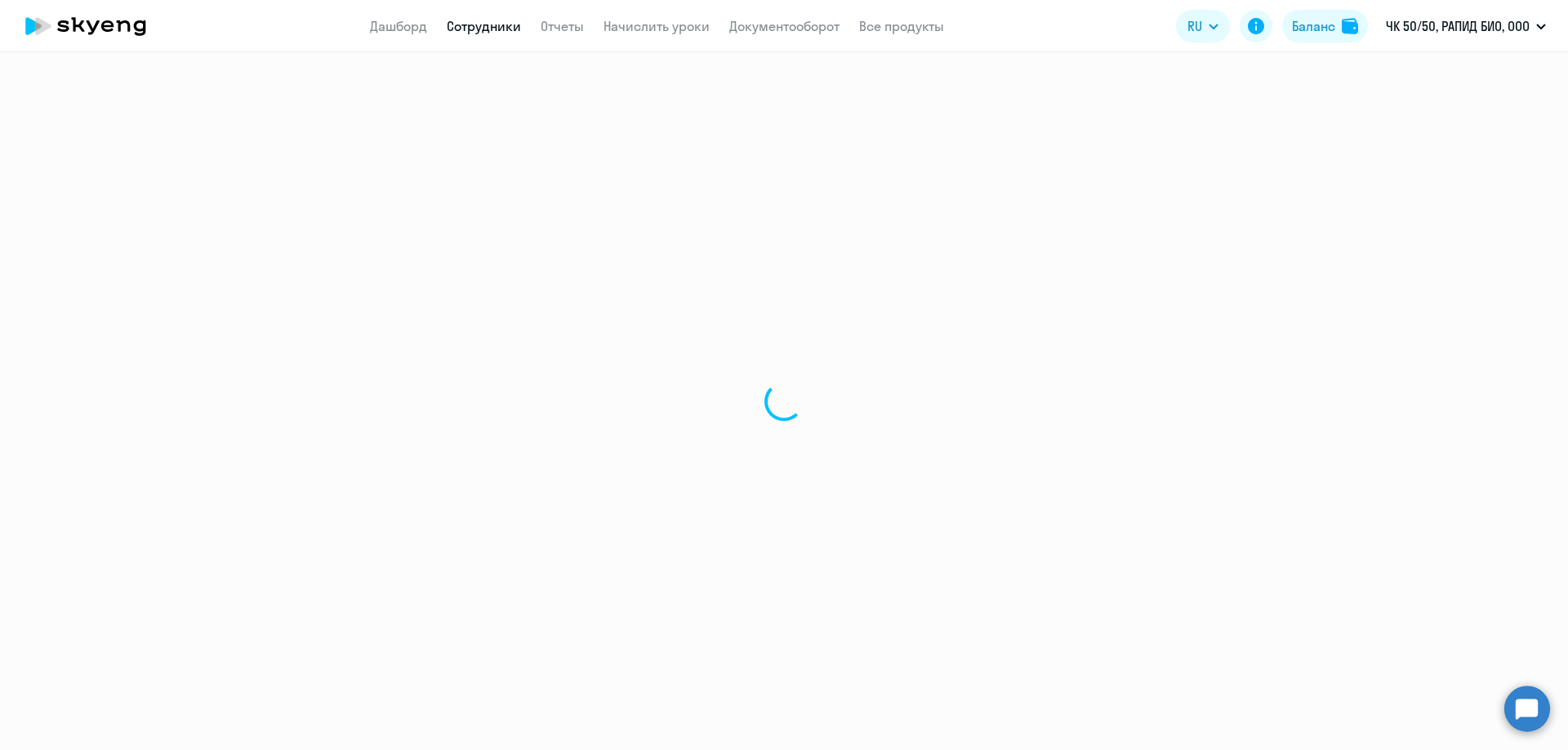
select select "english"
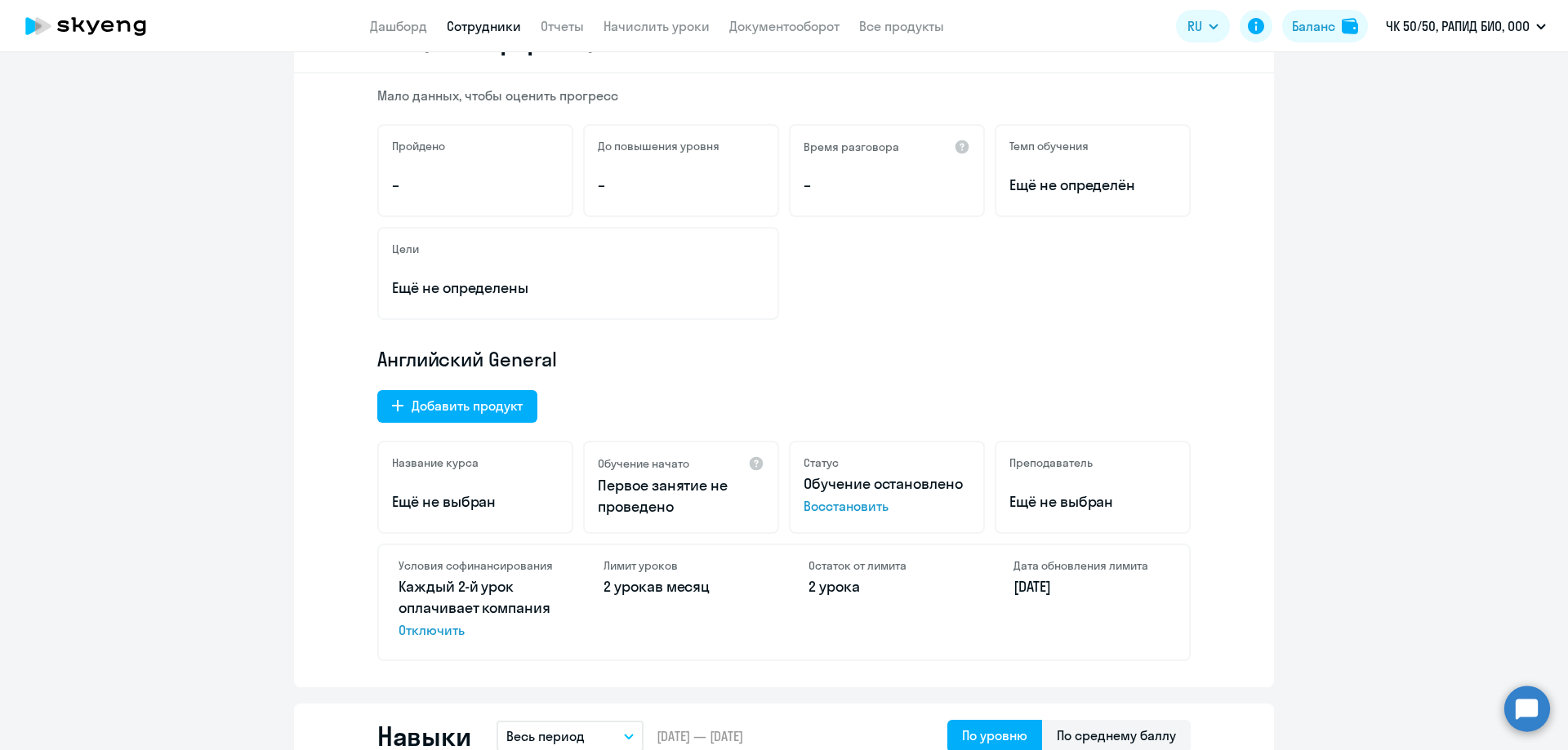
scroll to position [327, 0]
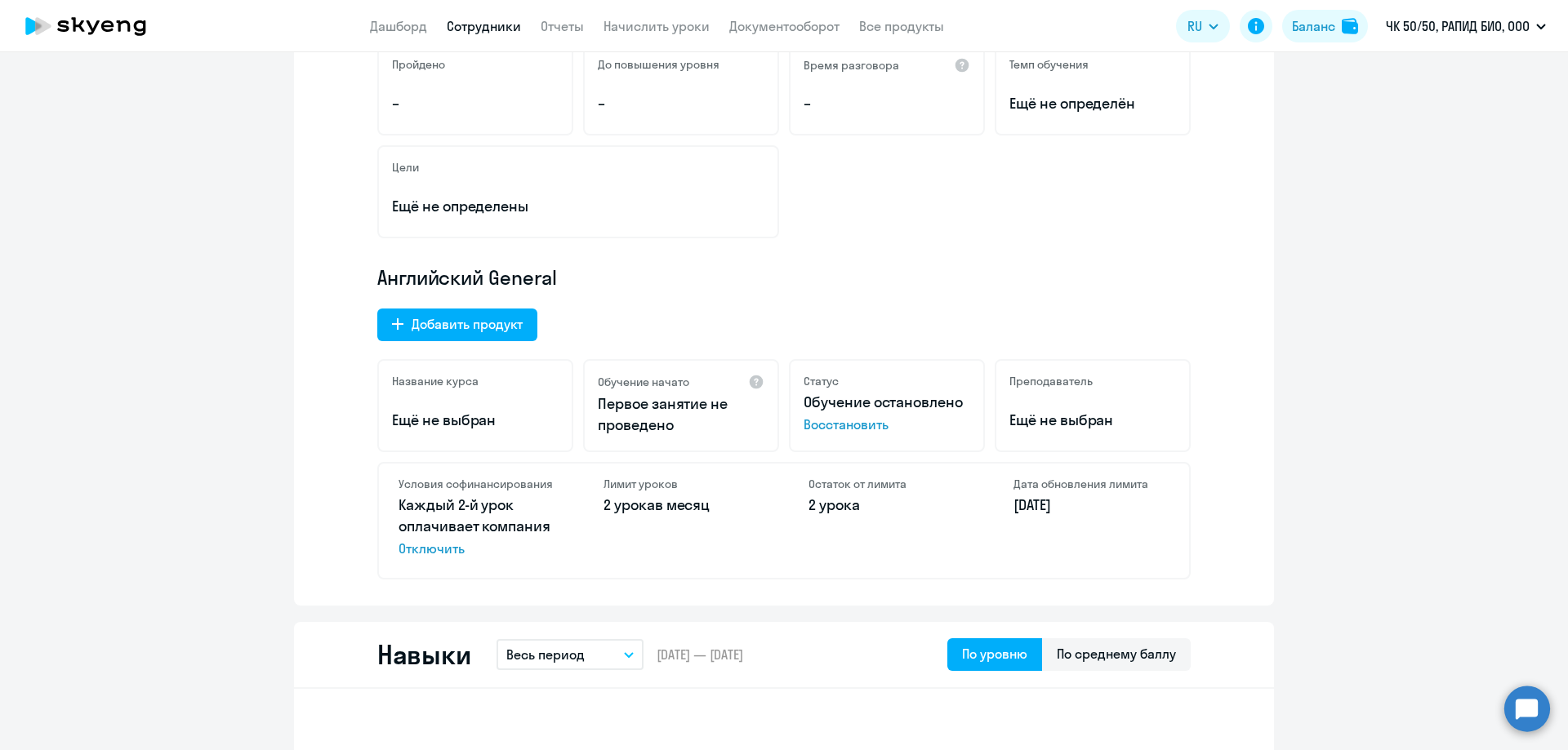
click at [844, 428] on span "Восстановить" at bounding box center [887, 425] width 166 height 20
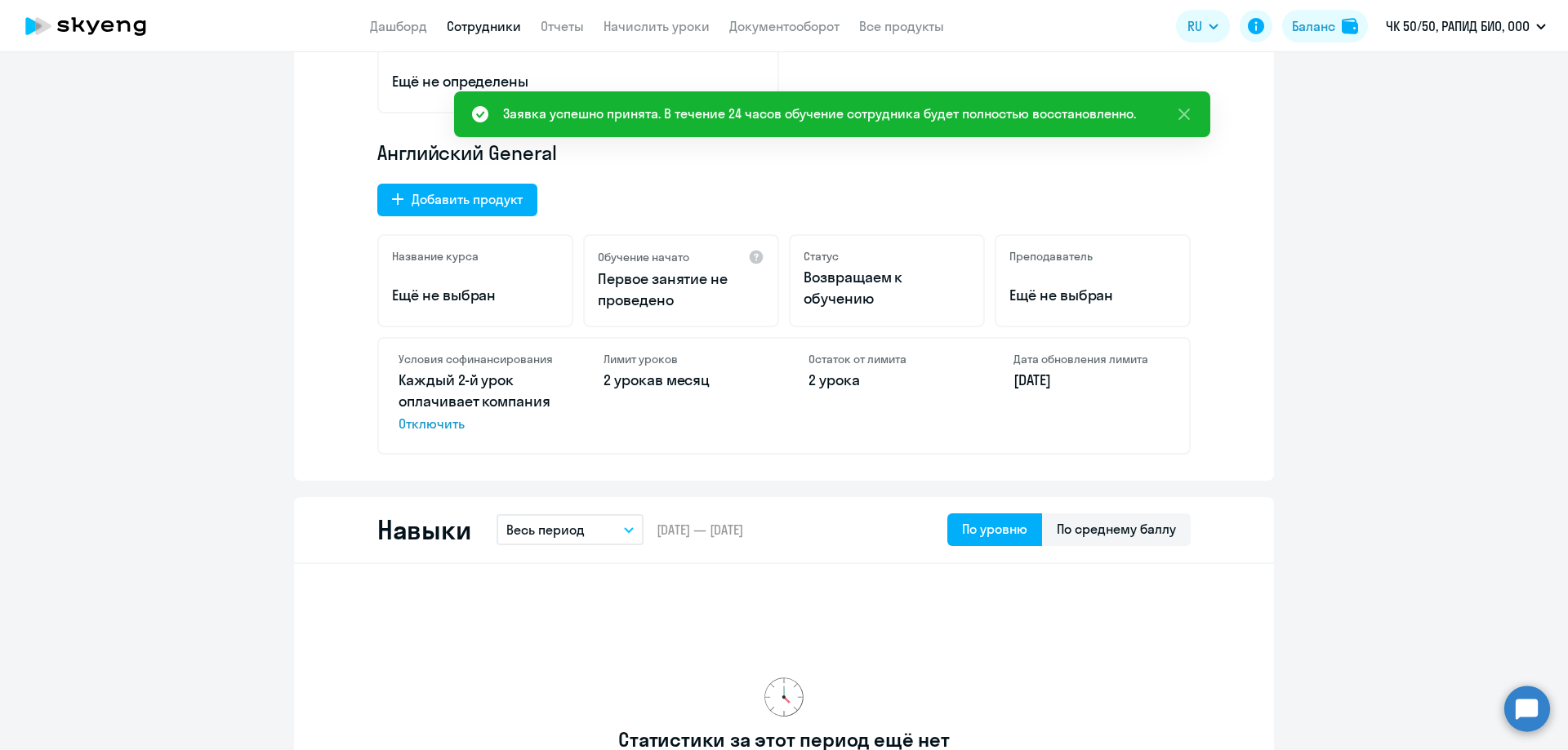
scroll to position [245, 0]
